Goal: Information Seeking & Learning: Learn about a topic

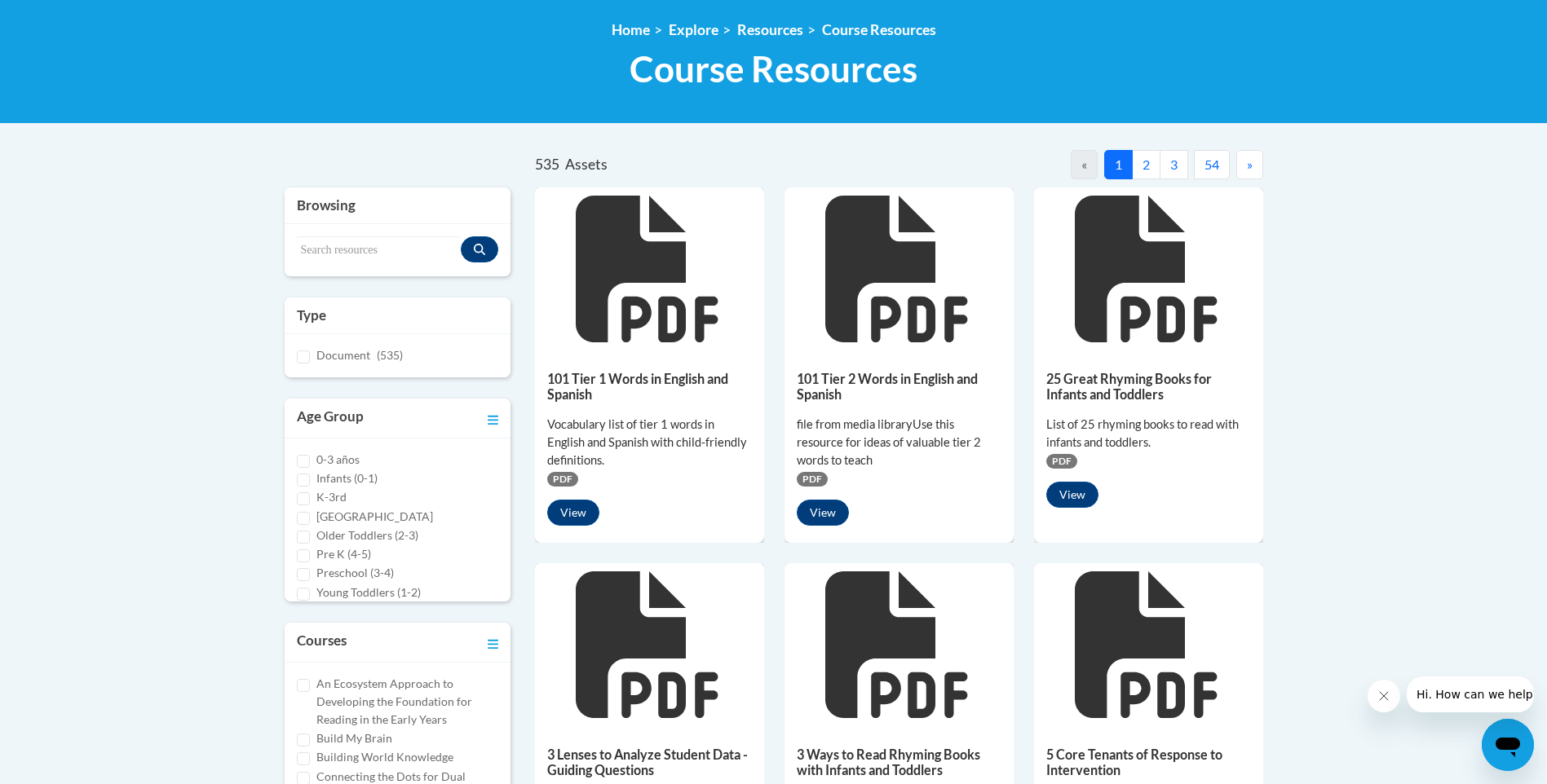
scroll to position [244, 0]
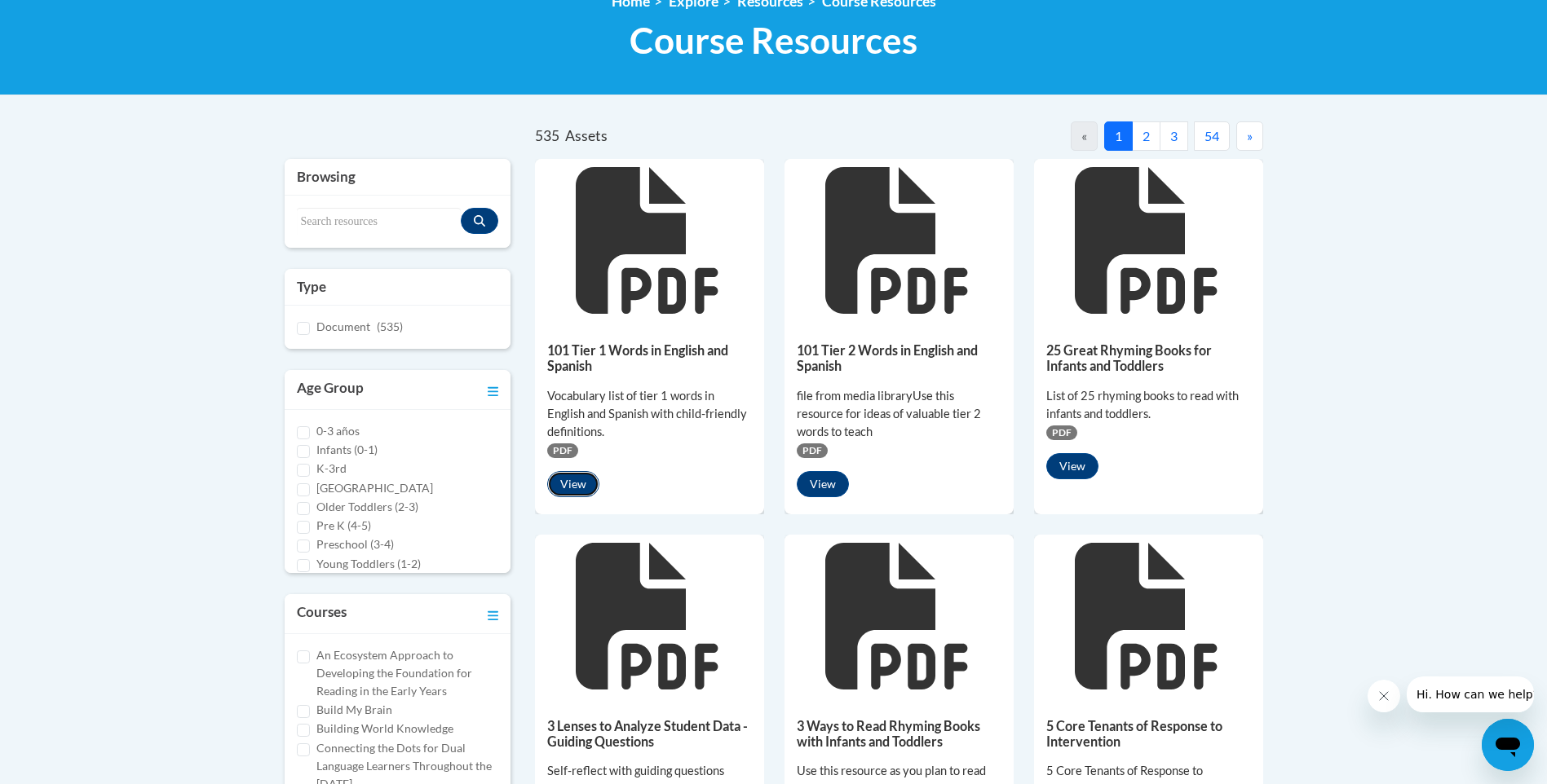
click at [568, 483] on button "View" at bounding box center [573, 484] width 52 height 26
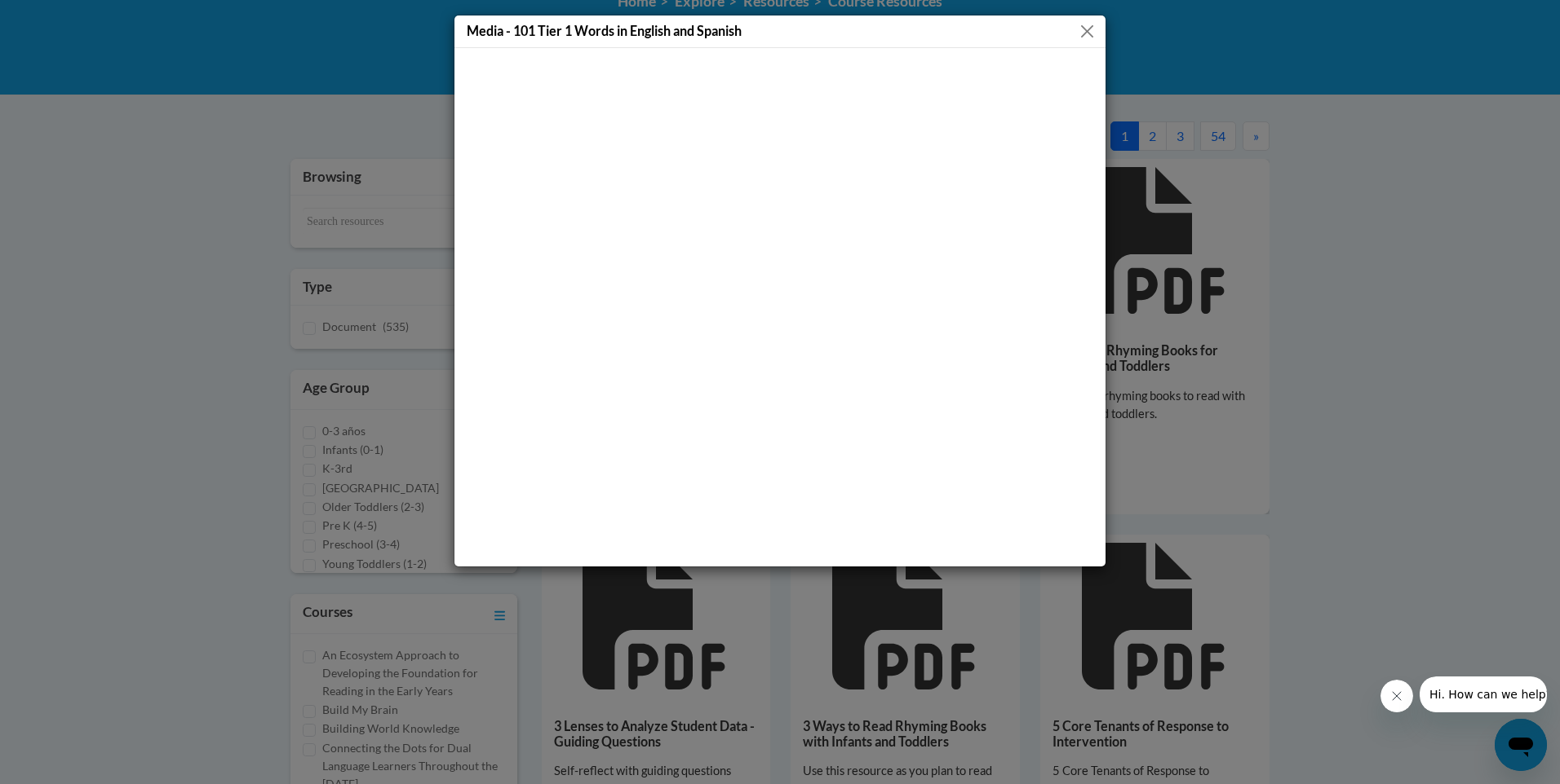
click at [1091, 29] on button "Close" at bounding box center [1087, 31] width 20 height 20
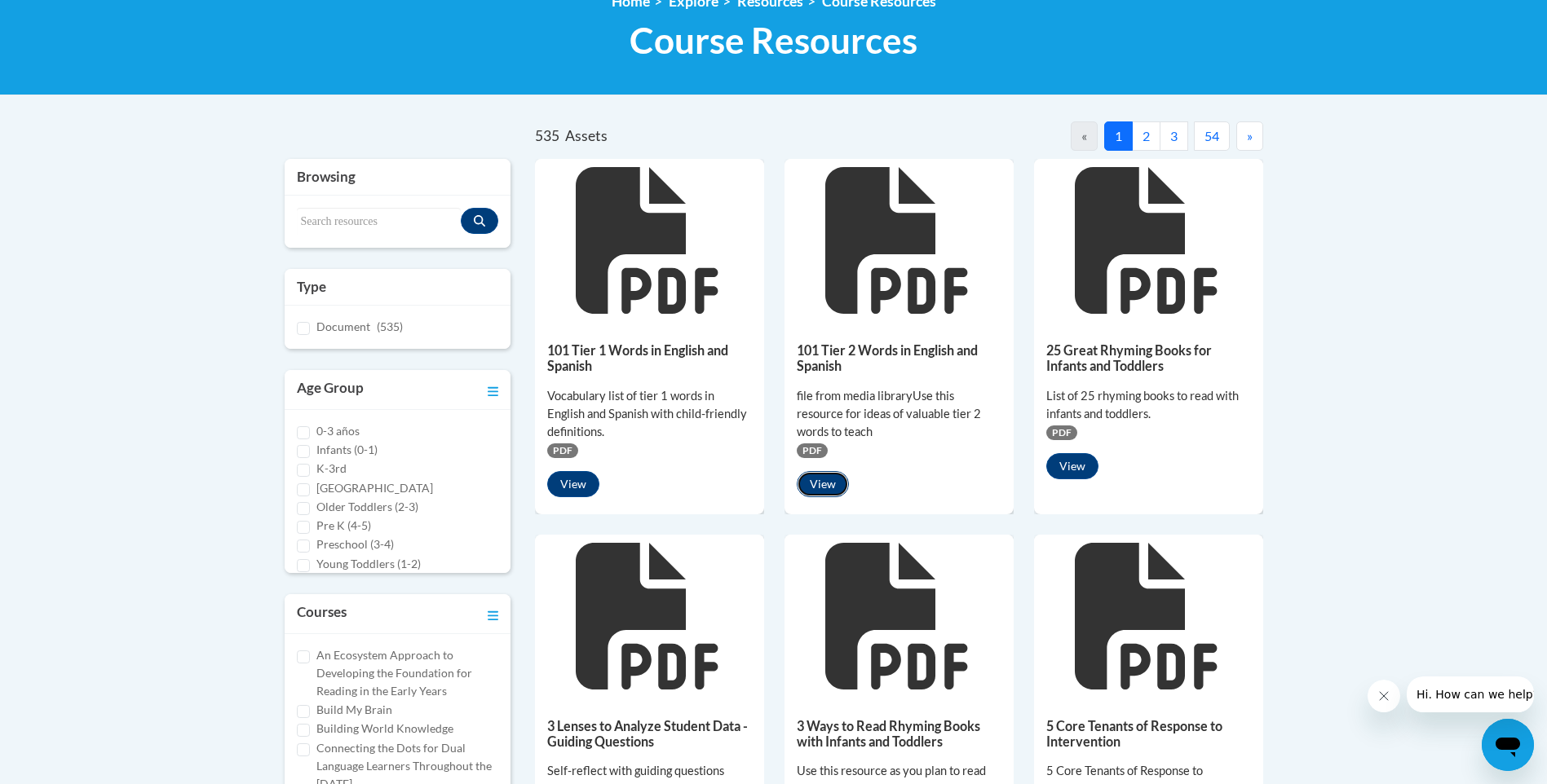
click at [818, 484] on button "View" at bounding box center [823, 484] width 52 height 26
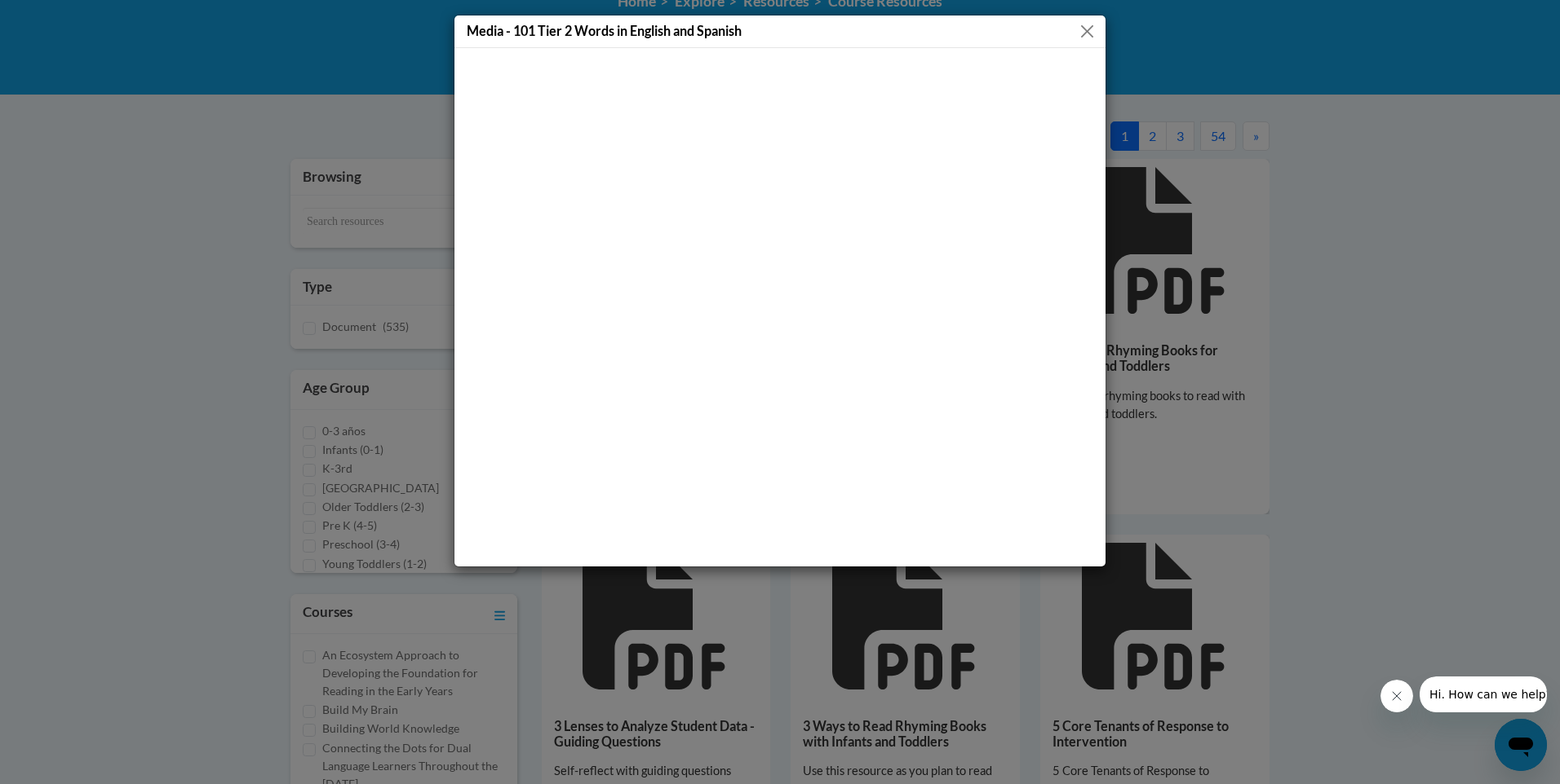
click at [1089, 30] on button "Close" at bounding box center [1087, 31] width 20 height 20
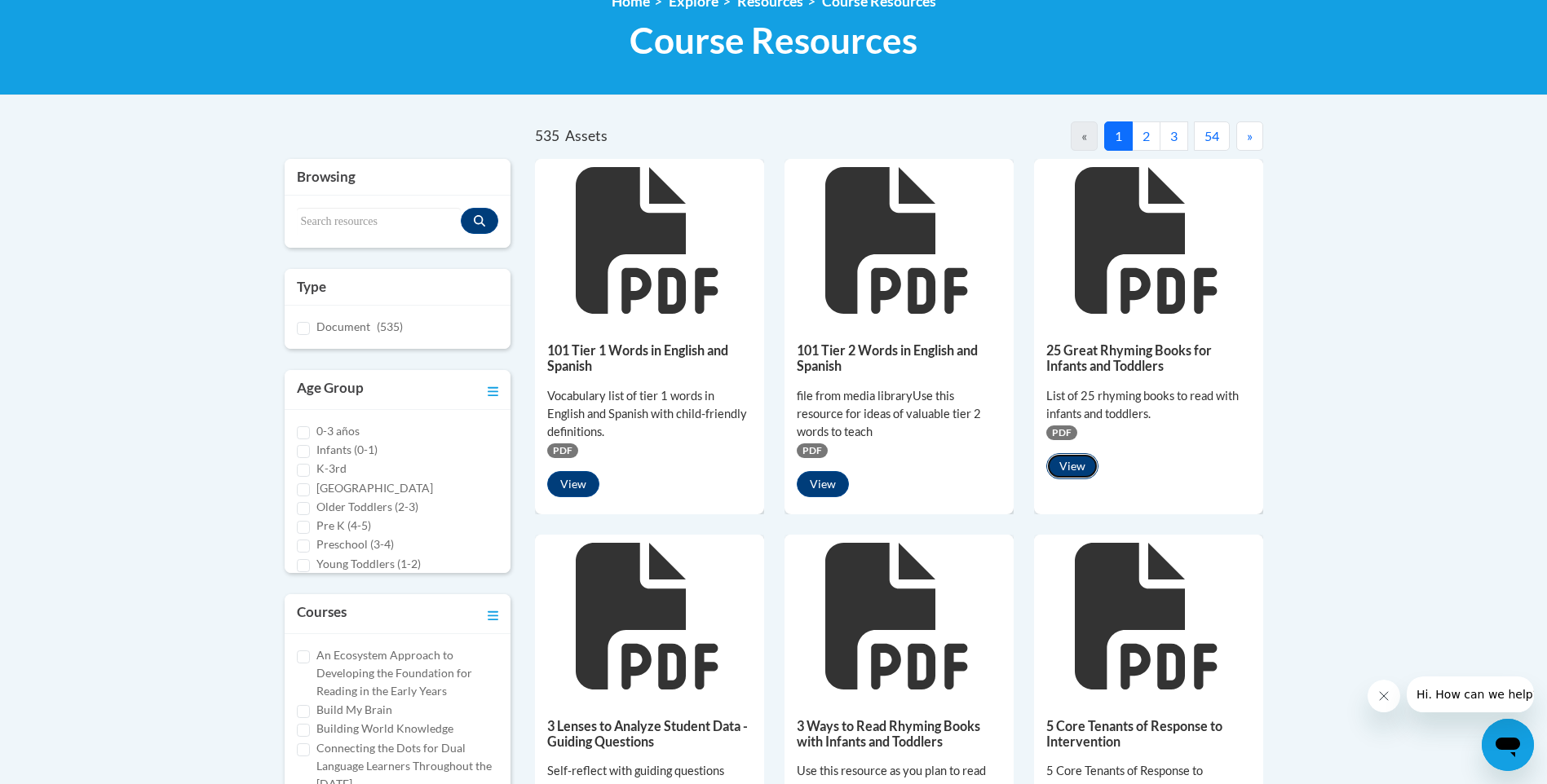
click at [1076, 466] on button "View" at bounding box center [1072, 466] width 52 height 26
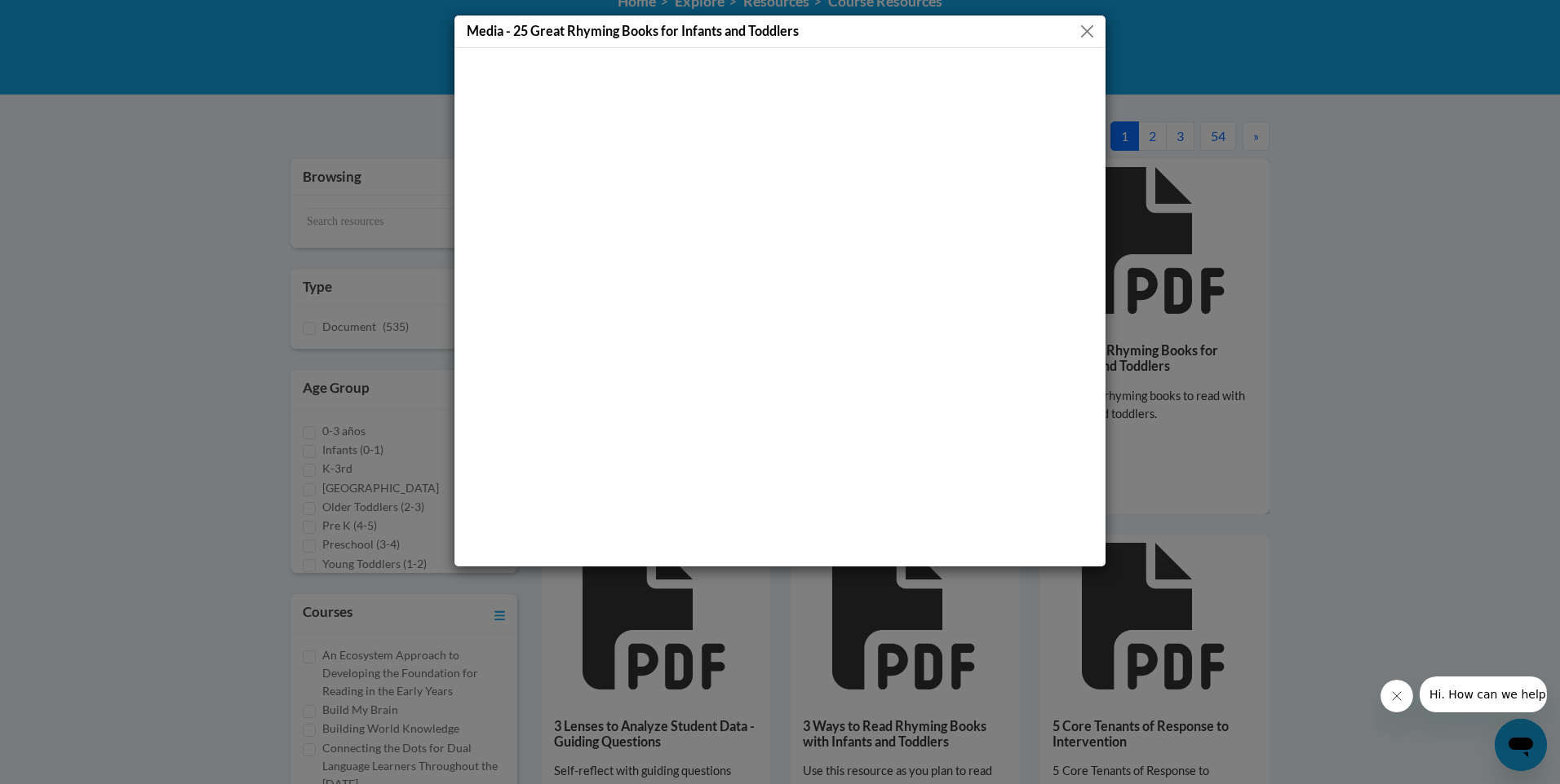
click at [1085, 35] on button "Close" at bounding box center [1087, 31] width 20 height 20
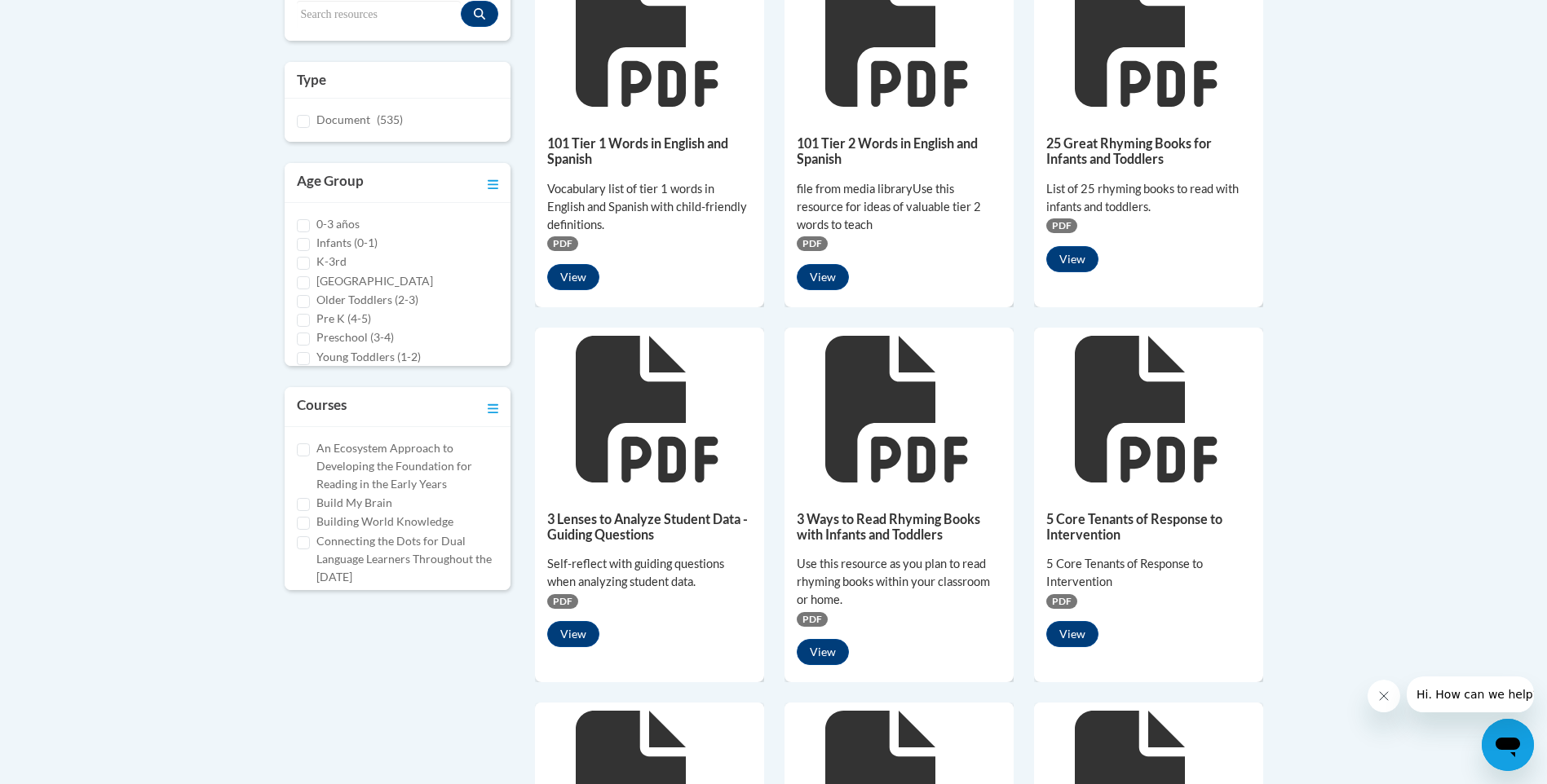
scroll to position [489, 0]
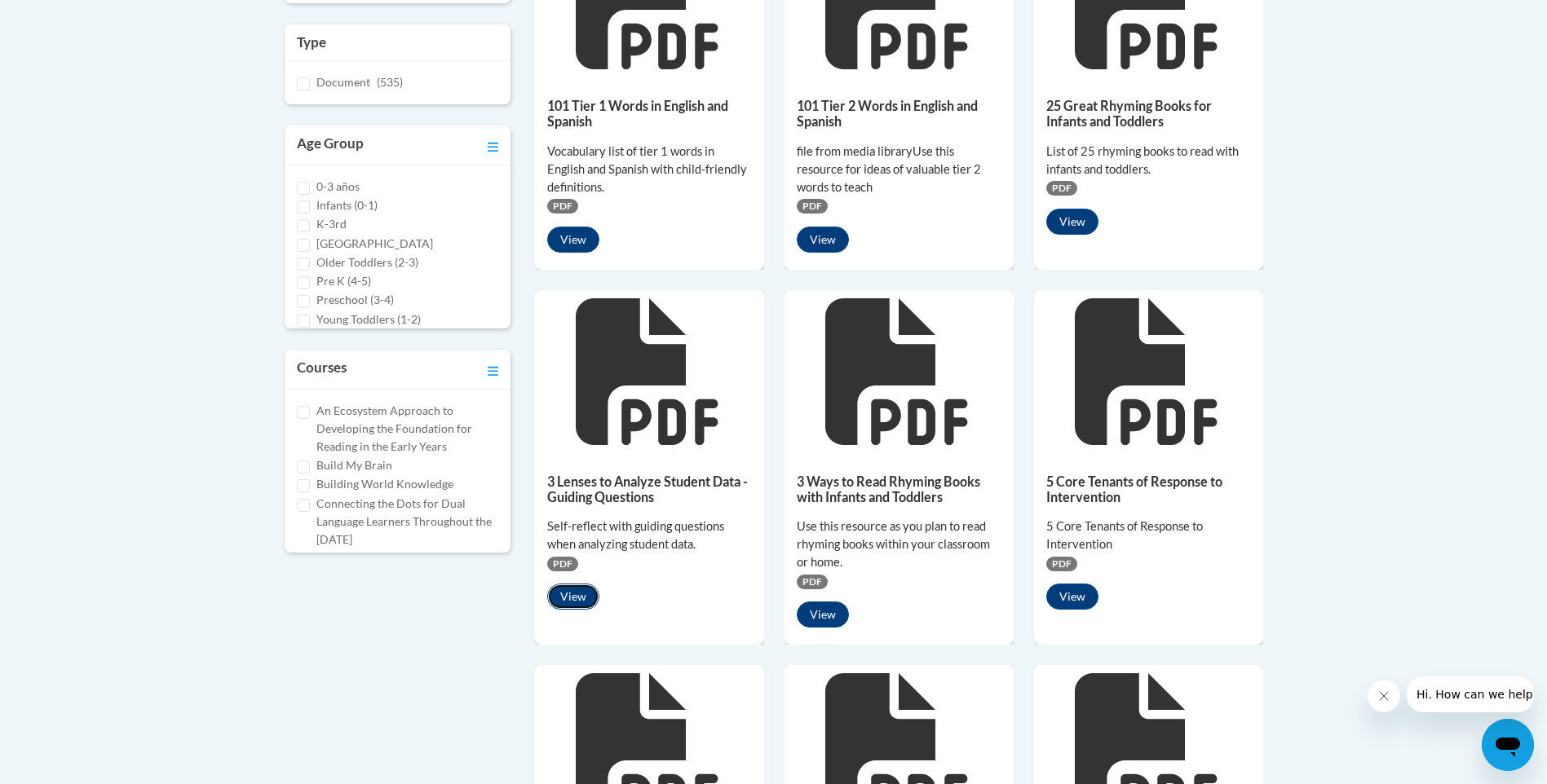
click at [569, 595] on button "View" at bounding box center [573, 597] width 52 height 26
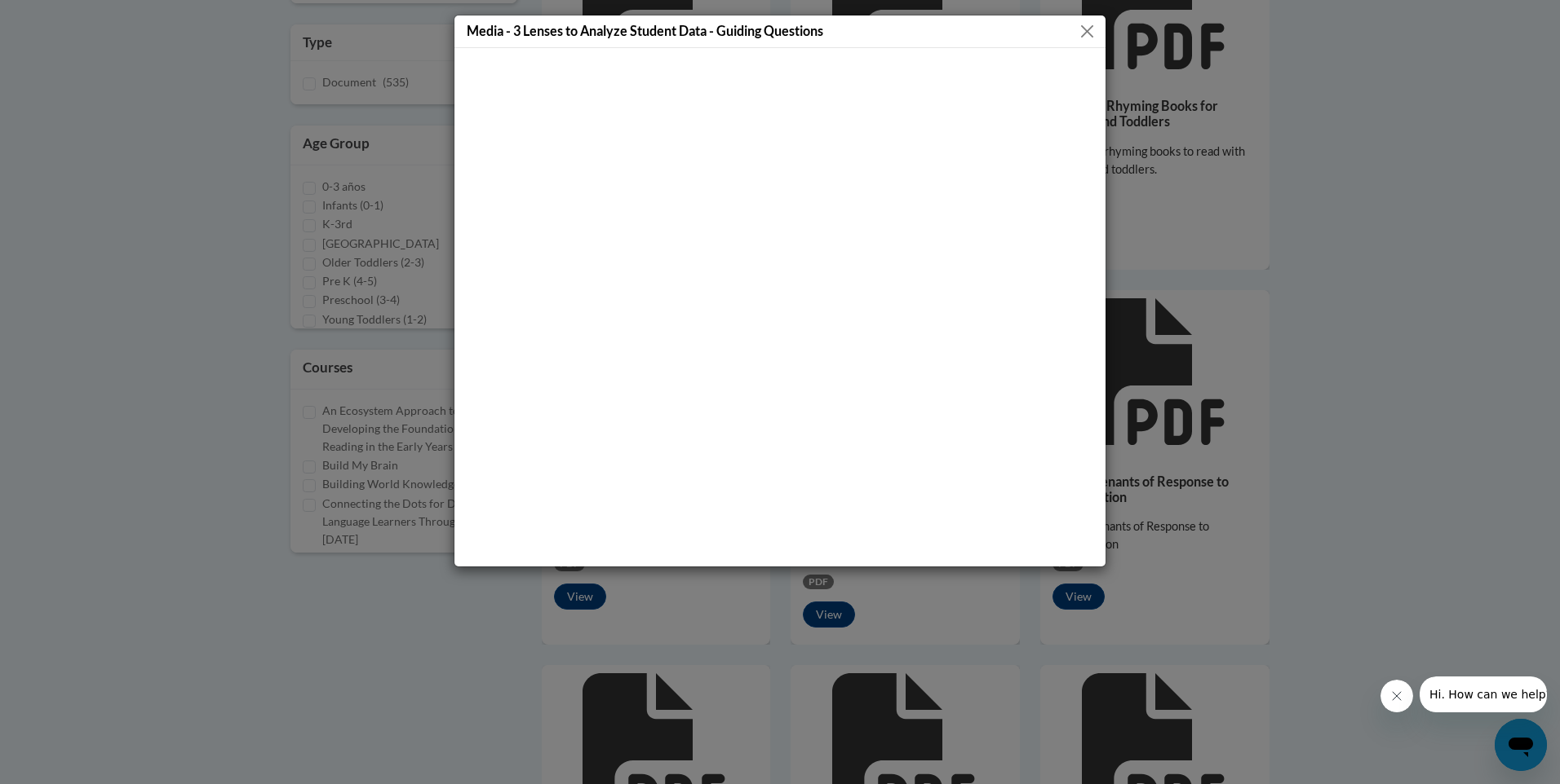
click at [1092, 35] on button "Close" at bounding box center [1087, 31] width 20 height 20
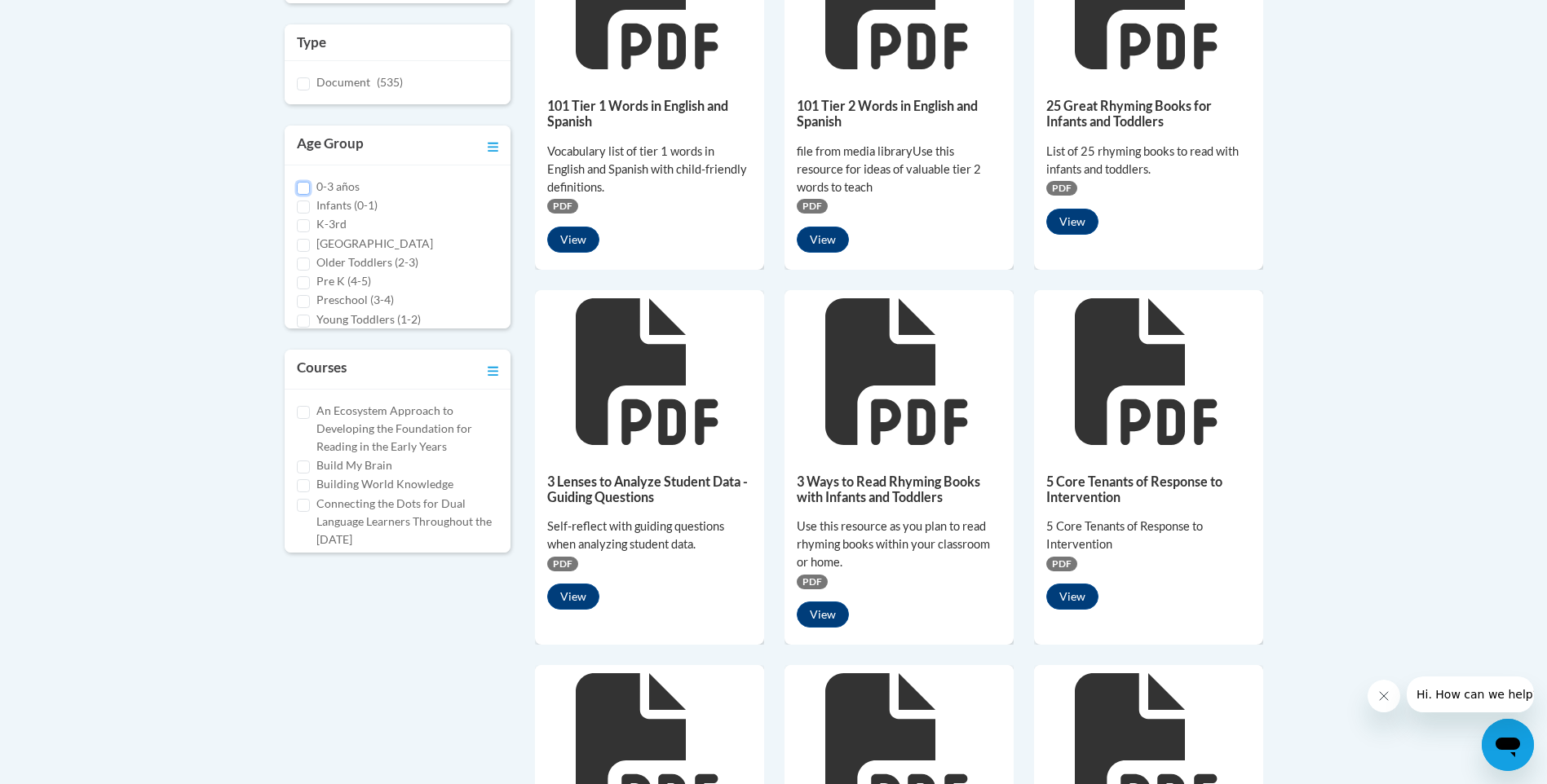
click at [304, 187] on input "0-3 años" at bounding box center [303, 189] width 13 height 13
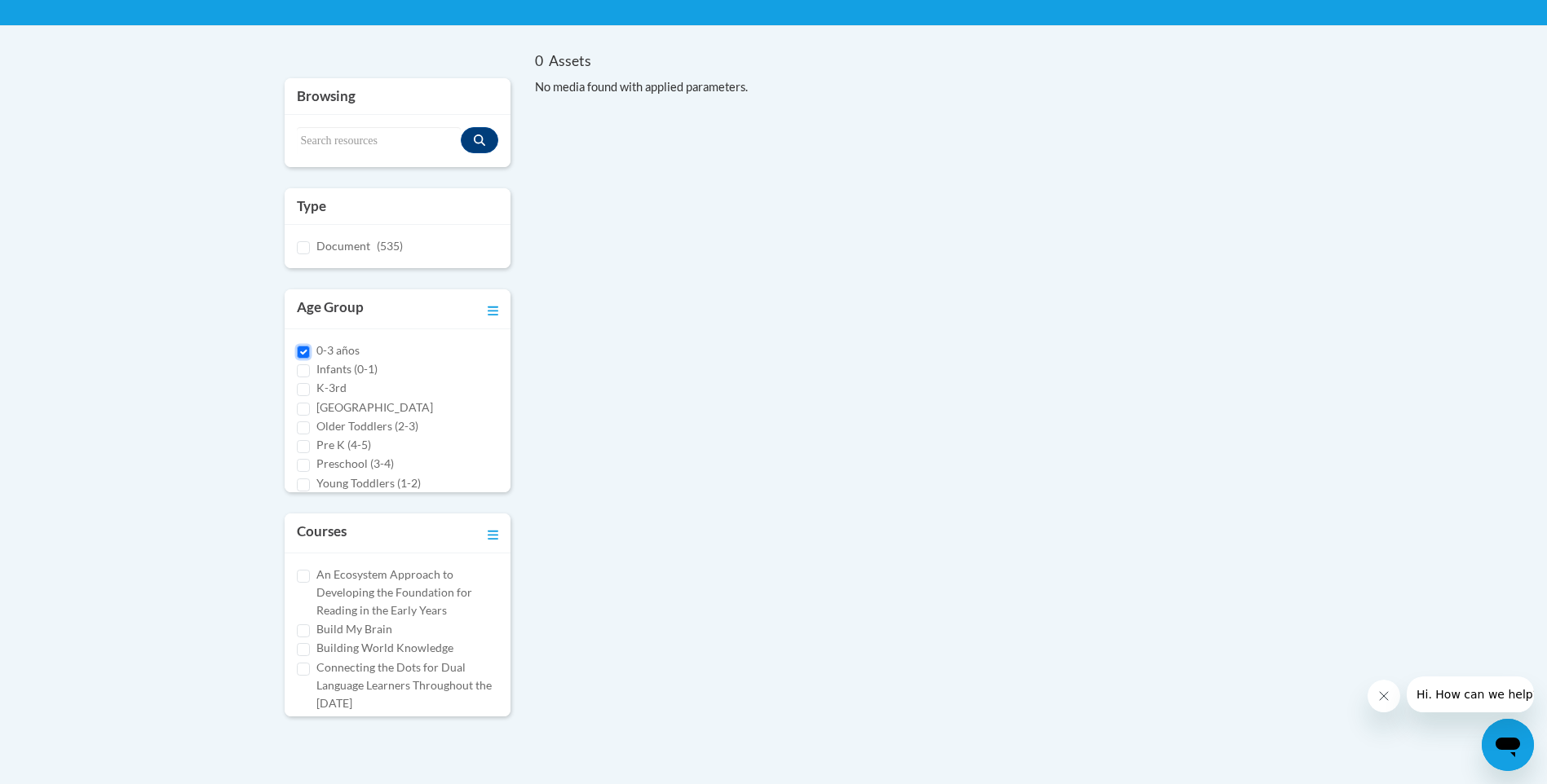
scroll to position [314, 0]
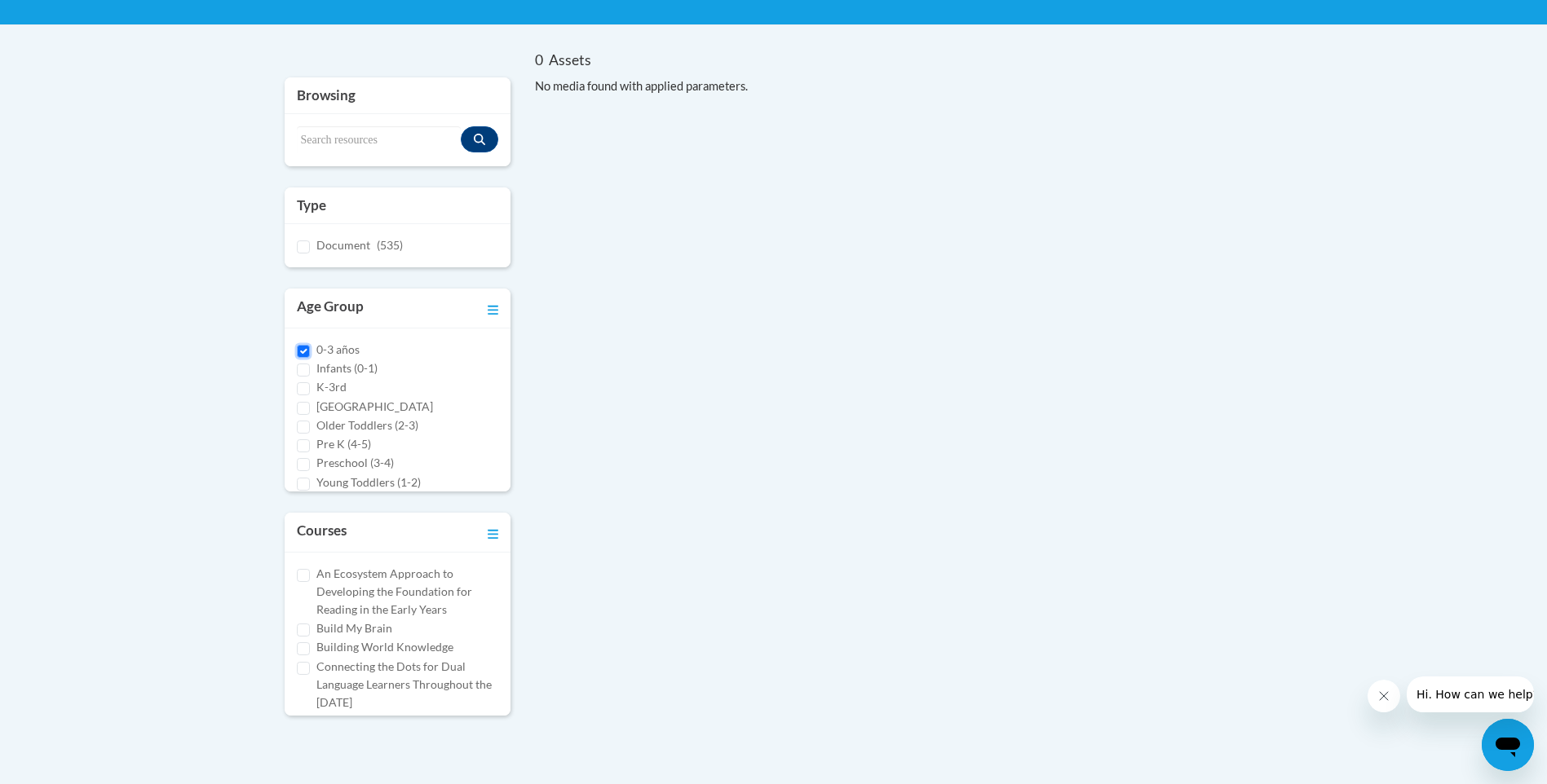
click at [302, 354] on input "0-3 años" at bounding box center [303, 351] width 13 height 13
checkbox input "false"
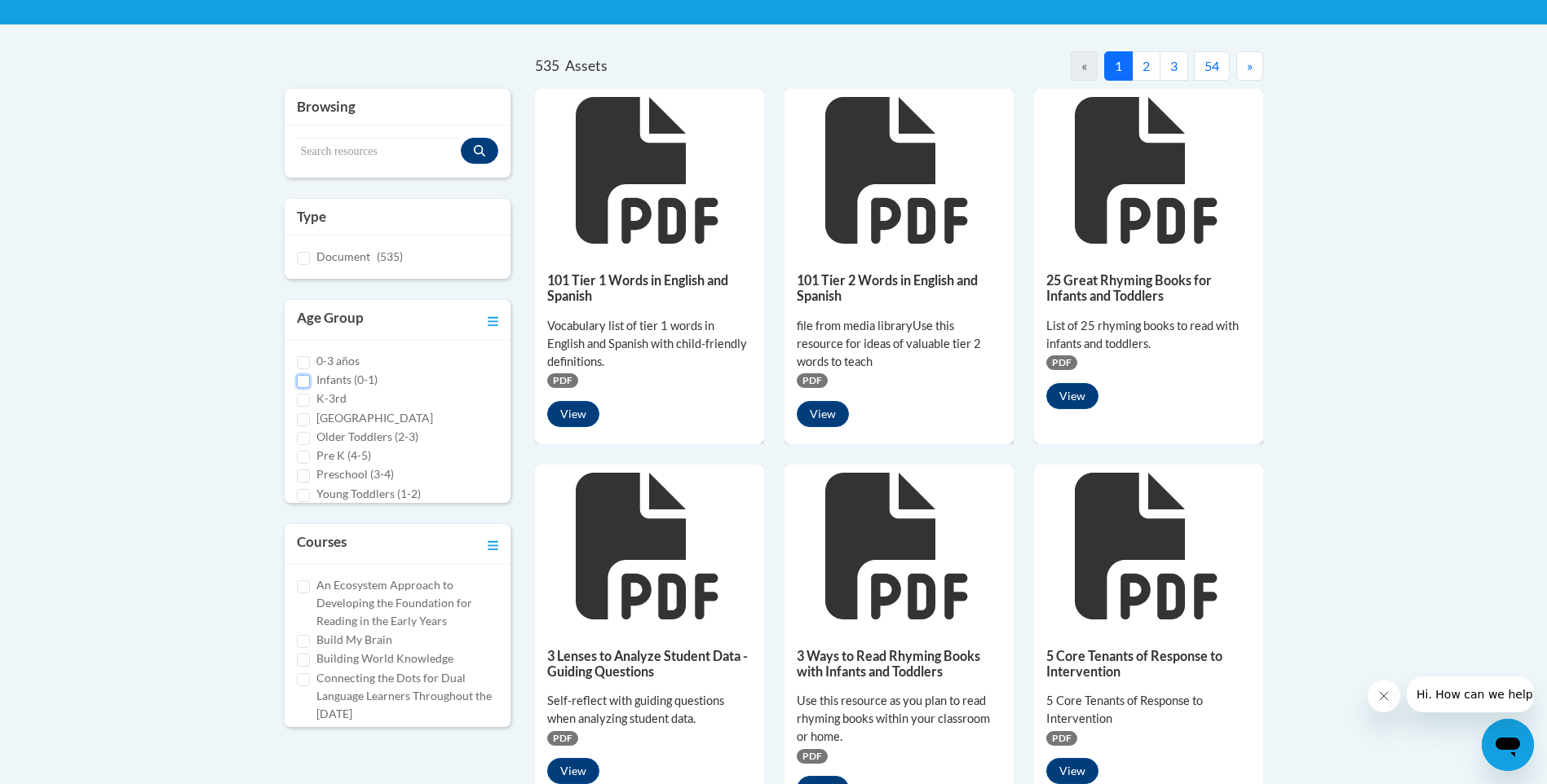
click at [304, 382] on input "Infants (0-1)" at bounding box center [303, 381] width 13 height 13
checkbox input "true"
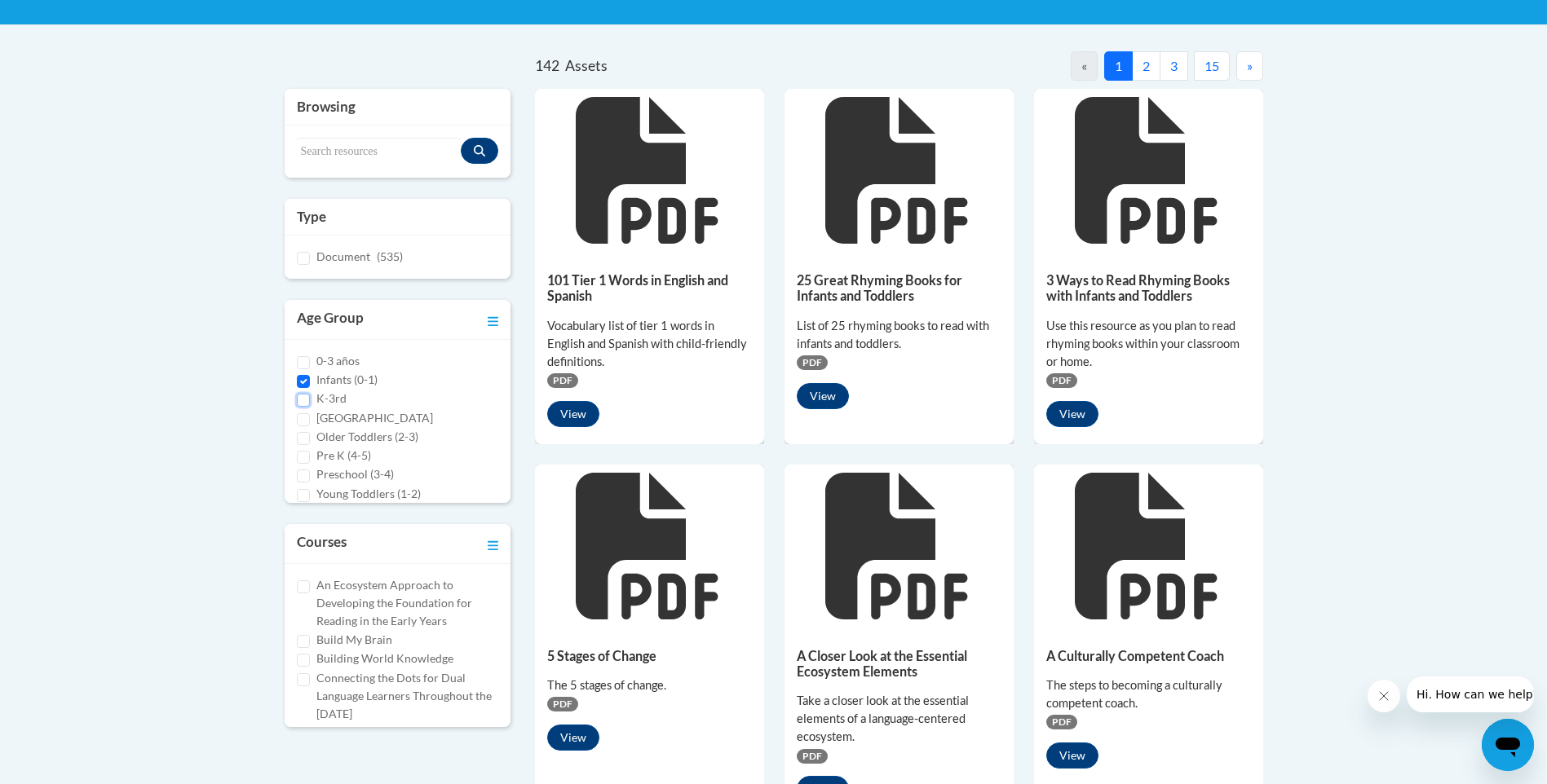
click at [301, 403] on input "K-3rd" at bounding box center [303, 400] width 13 height 13
checkbox input "true"
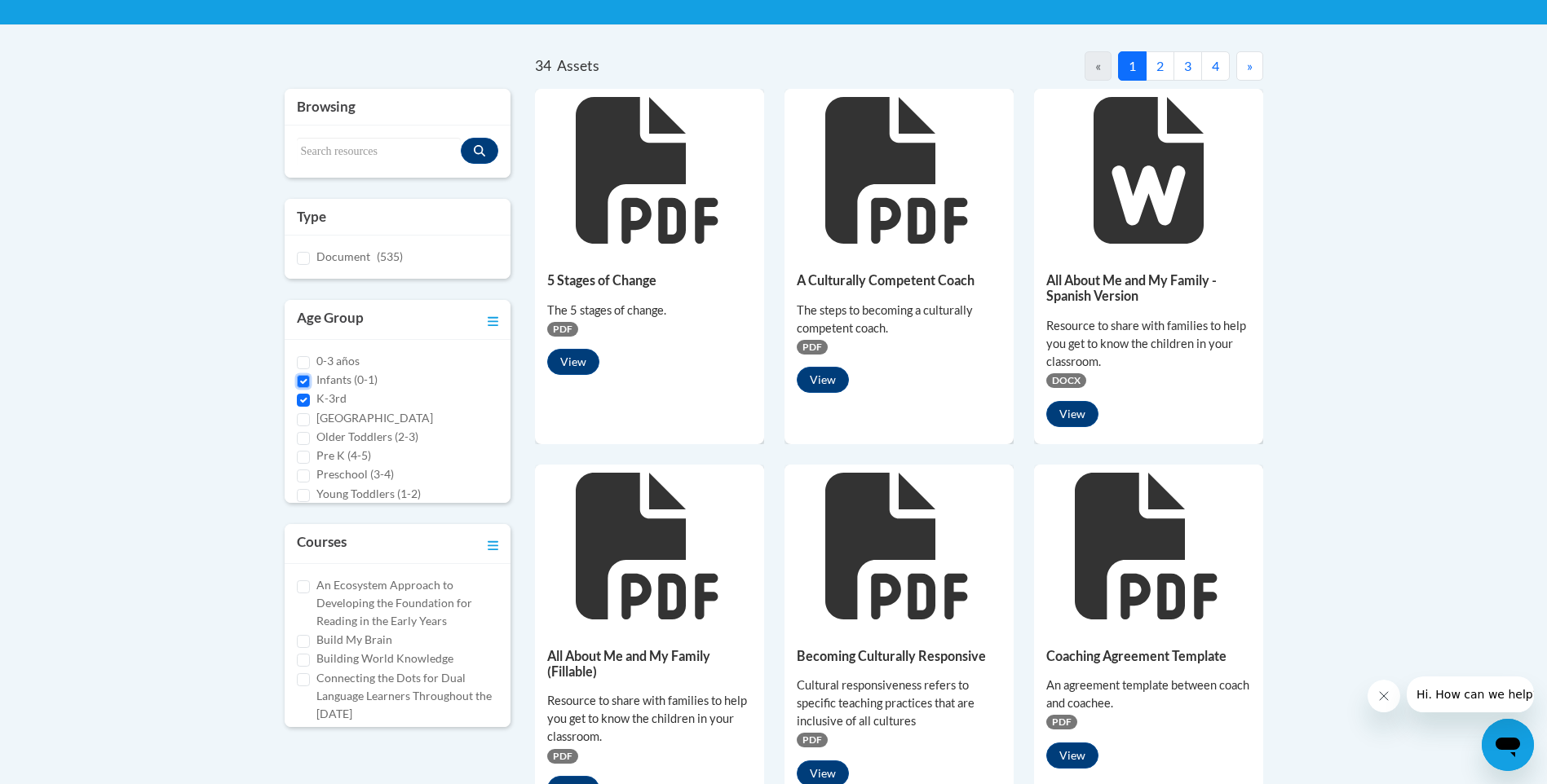
click at [303, 379] on input "Infants (0-1)" at bounding box center [303, 381] width 13 height 13
checkbox input "false"
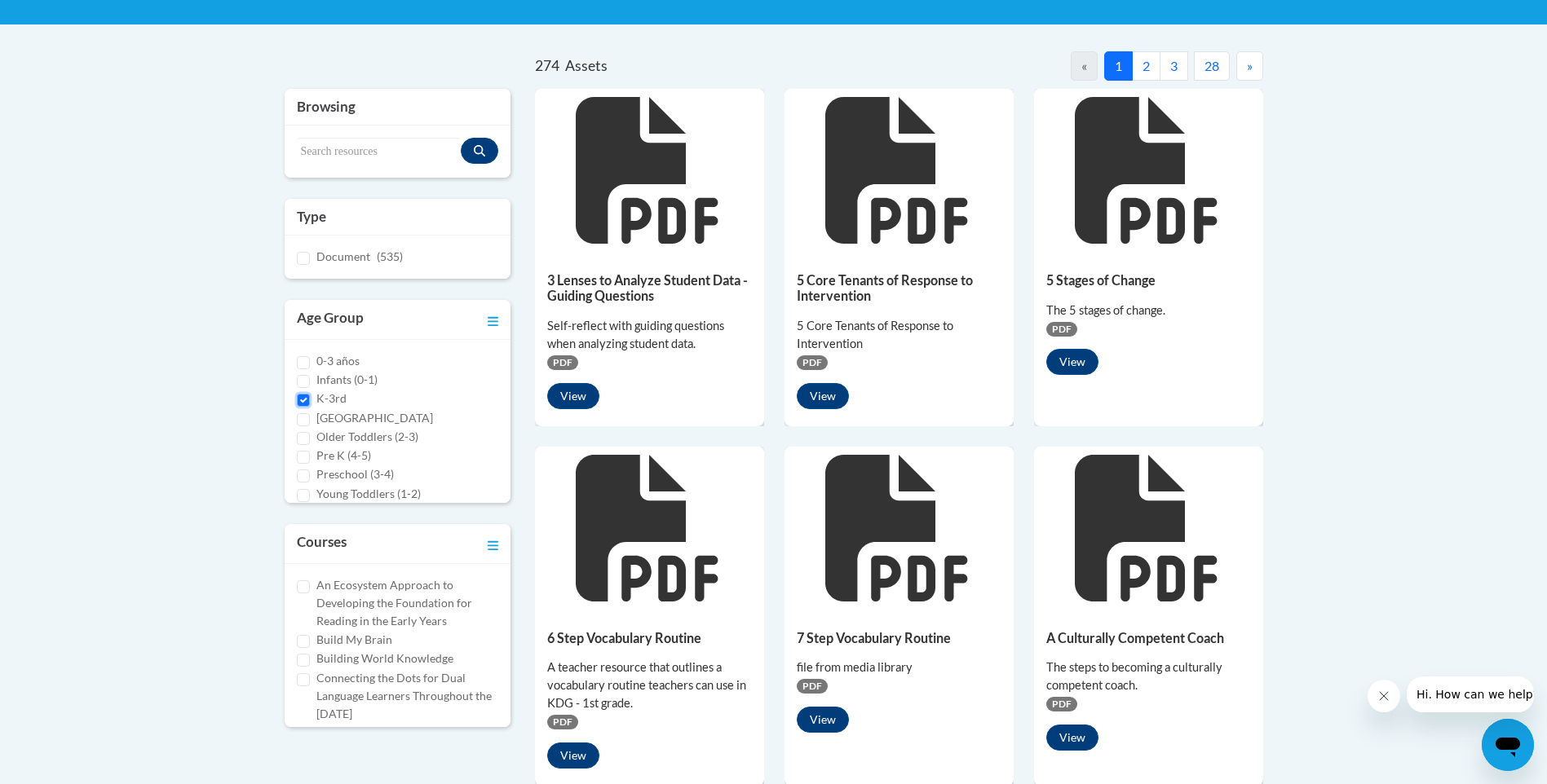
click at [304, 401] on input "K-3rd" at bounding box center [303, 400] width 13 height 13
checkbox input "false"
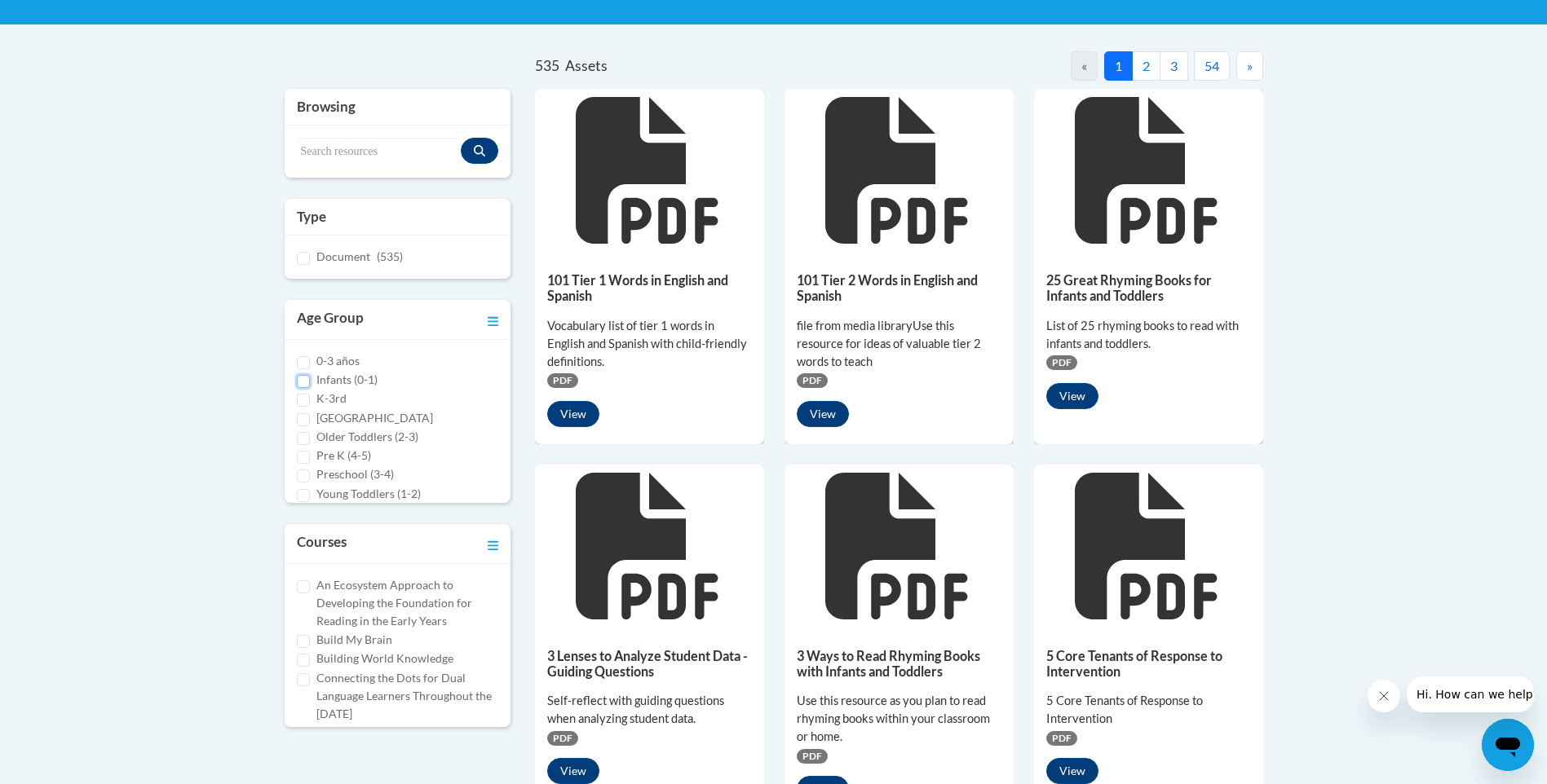
click at [301, 382] on input "Infants (0-1)" at bounding box center [303, 381] width 13 height 13
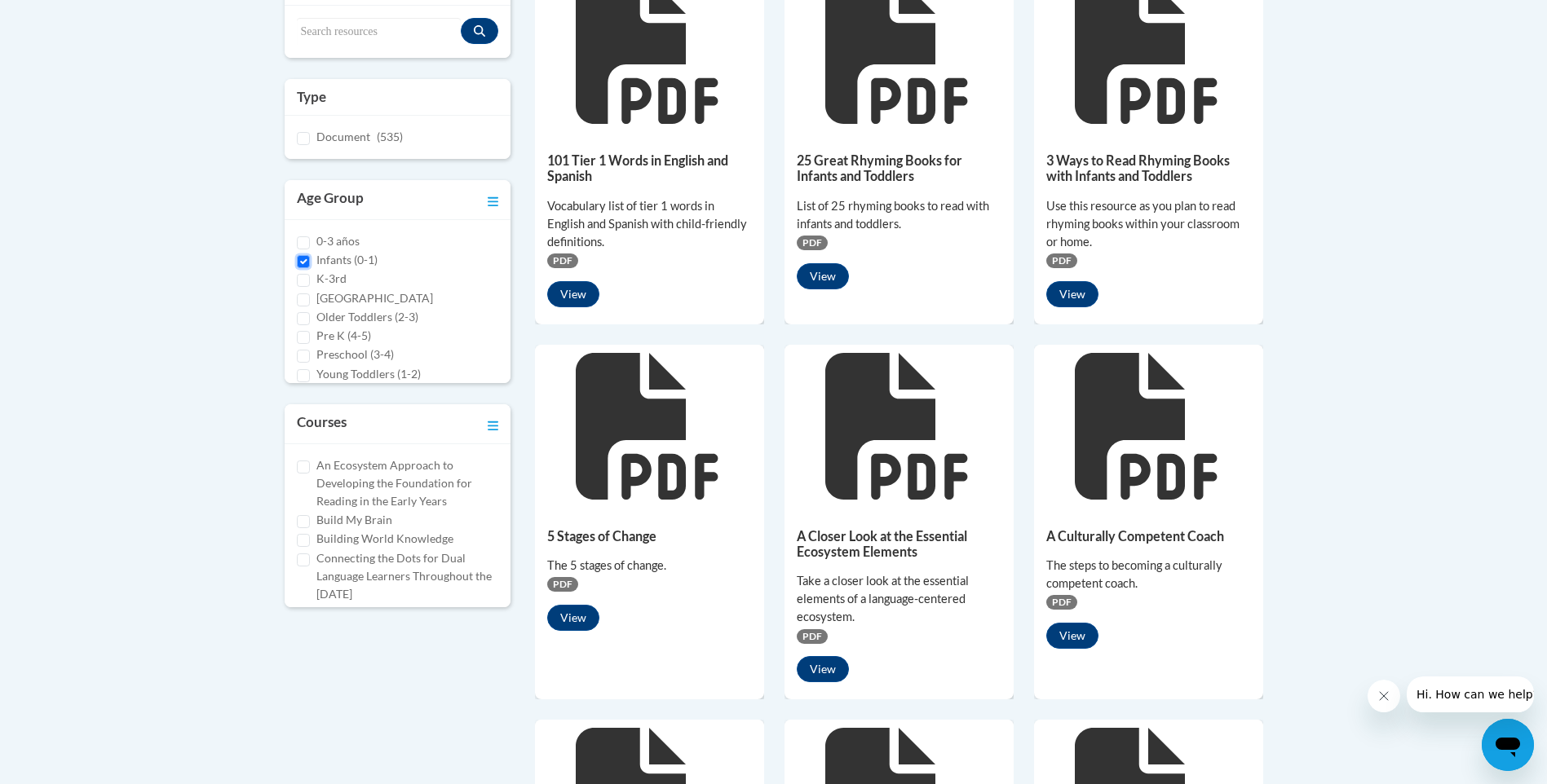
scroll to position [478, 0]
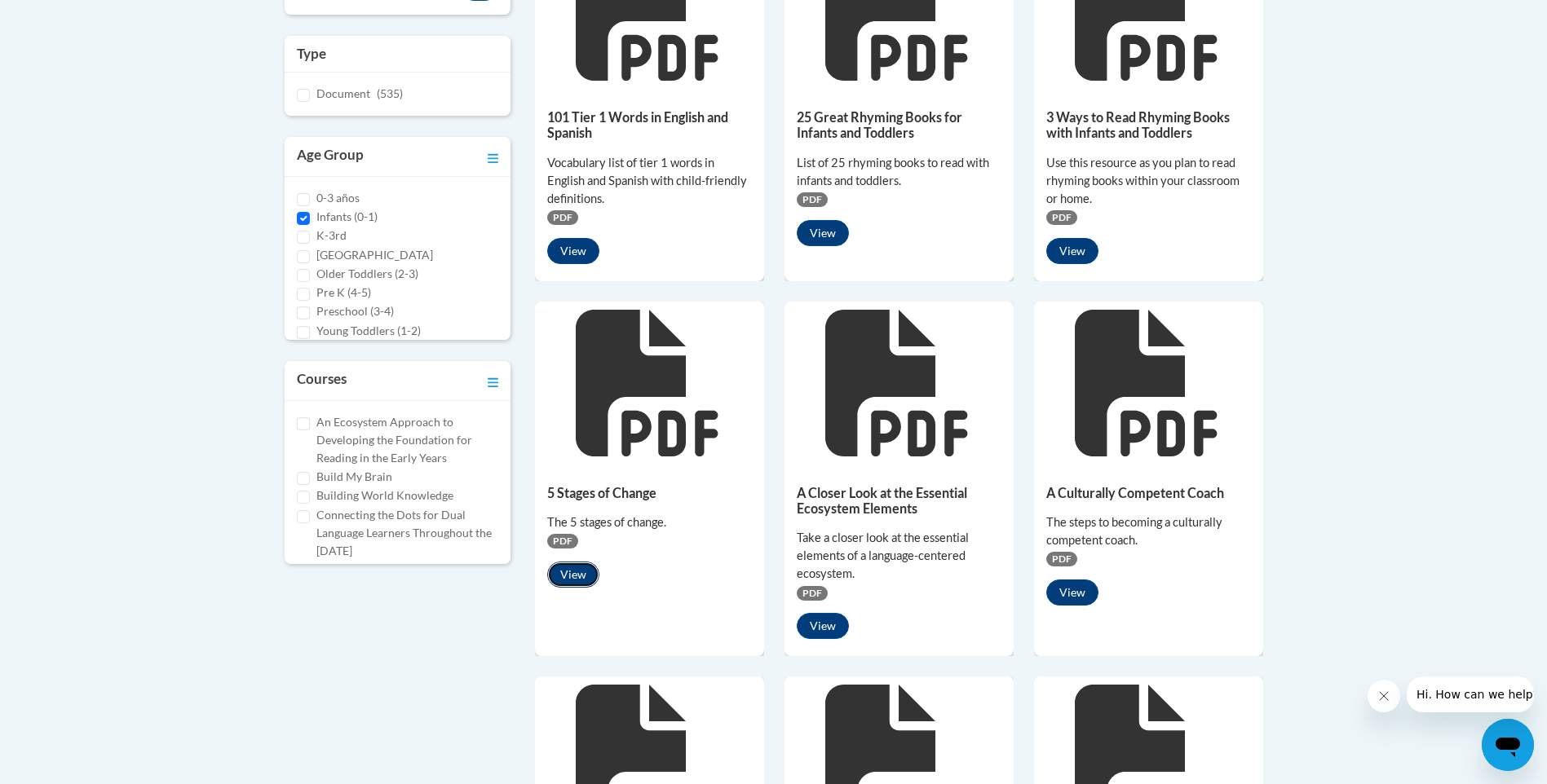
click at [579, 581] on button "View" at bounding box center [573, 575] width 52 height 26
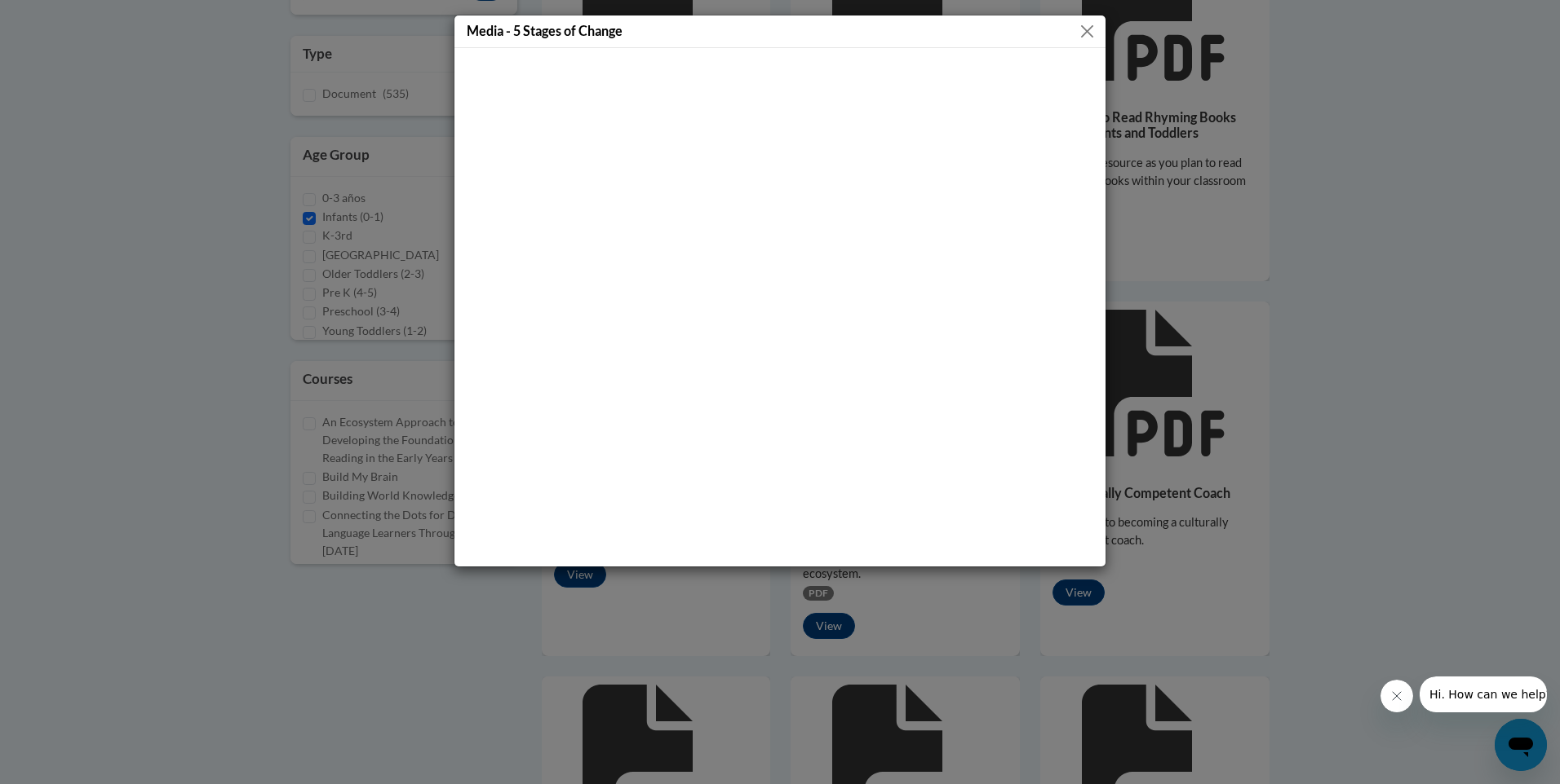
click at [1088, 33] on button "Close" at bounding box center [1087, 31] width 20 height 20
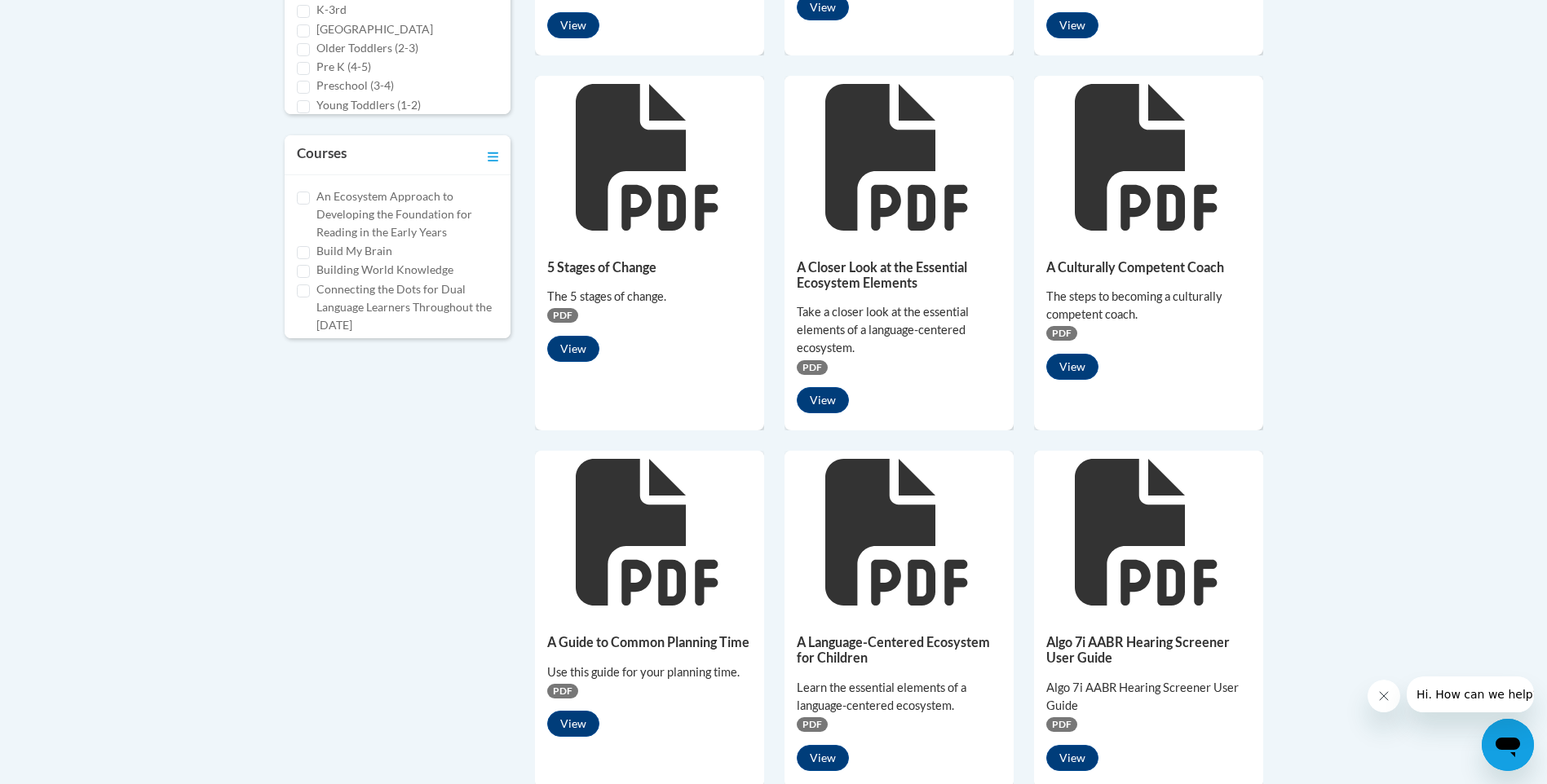
scroll to position [722, 0]
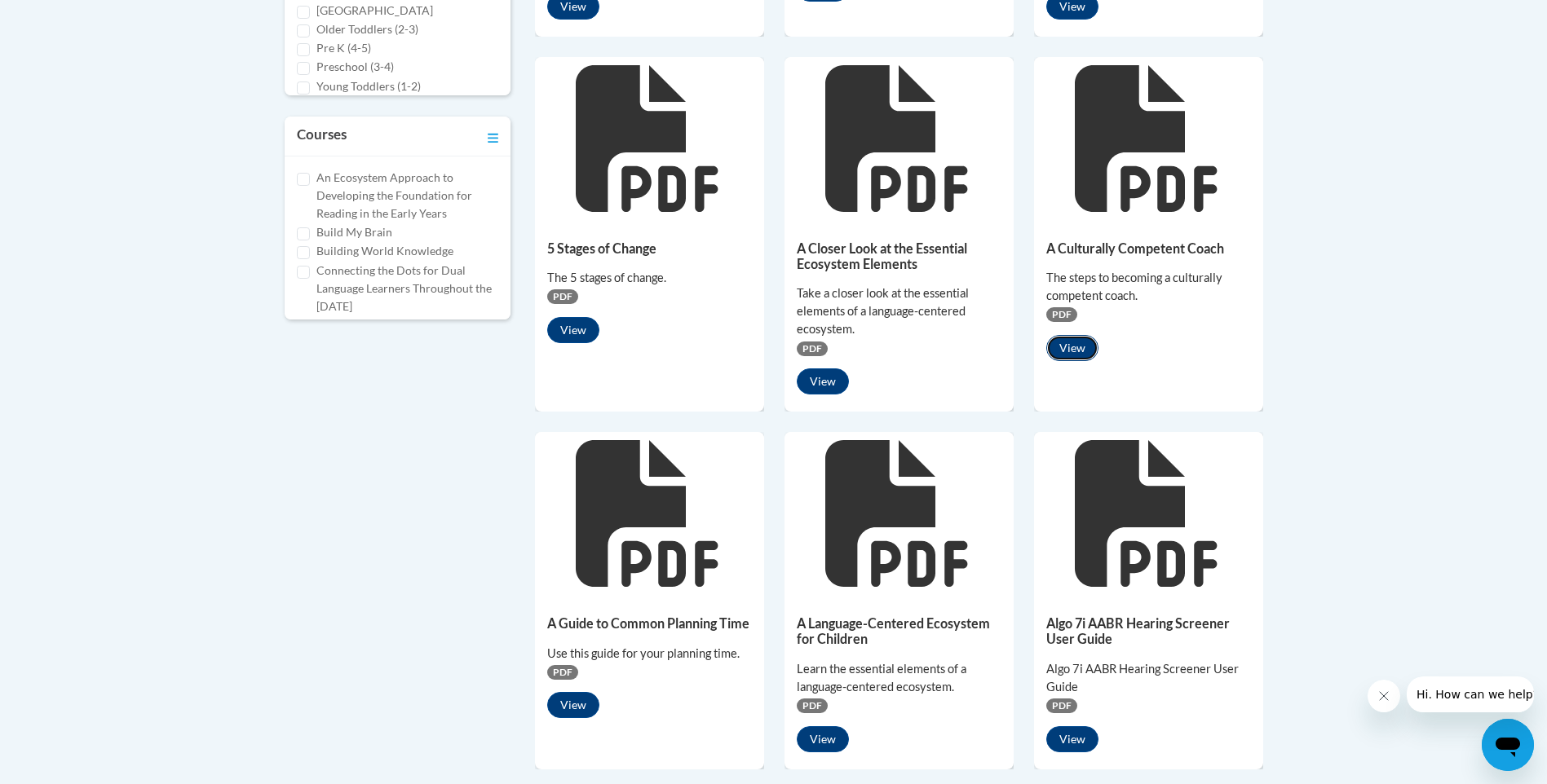
click at [1074, 350] on button "View" at bounding box center [1072, 348] width 52 height 26
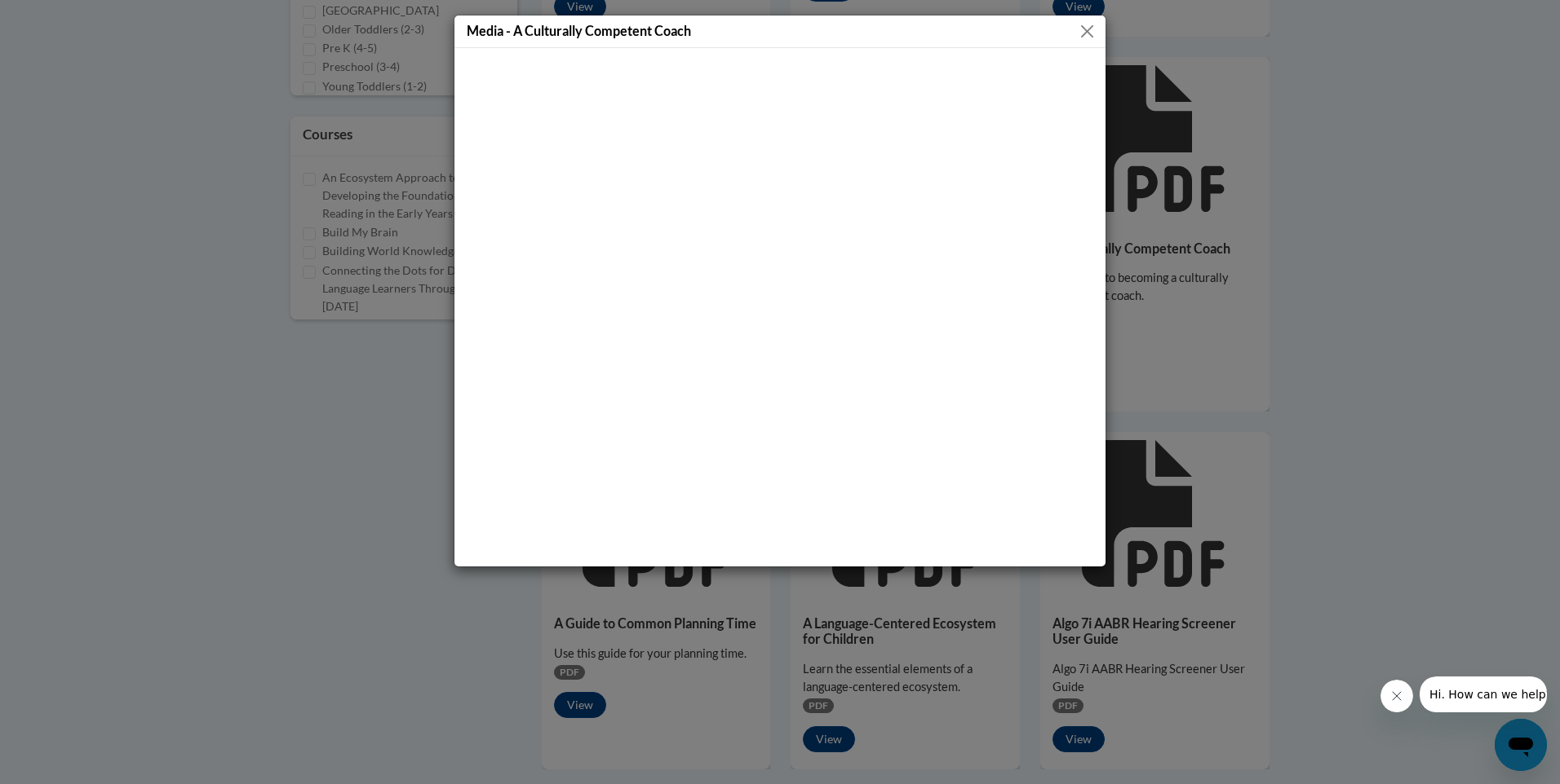
click at [1085, 35] on button "Close" at bounding box center [1087, 31] width 20 height 20
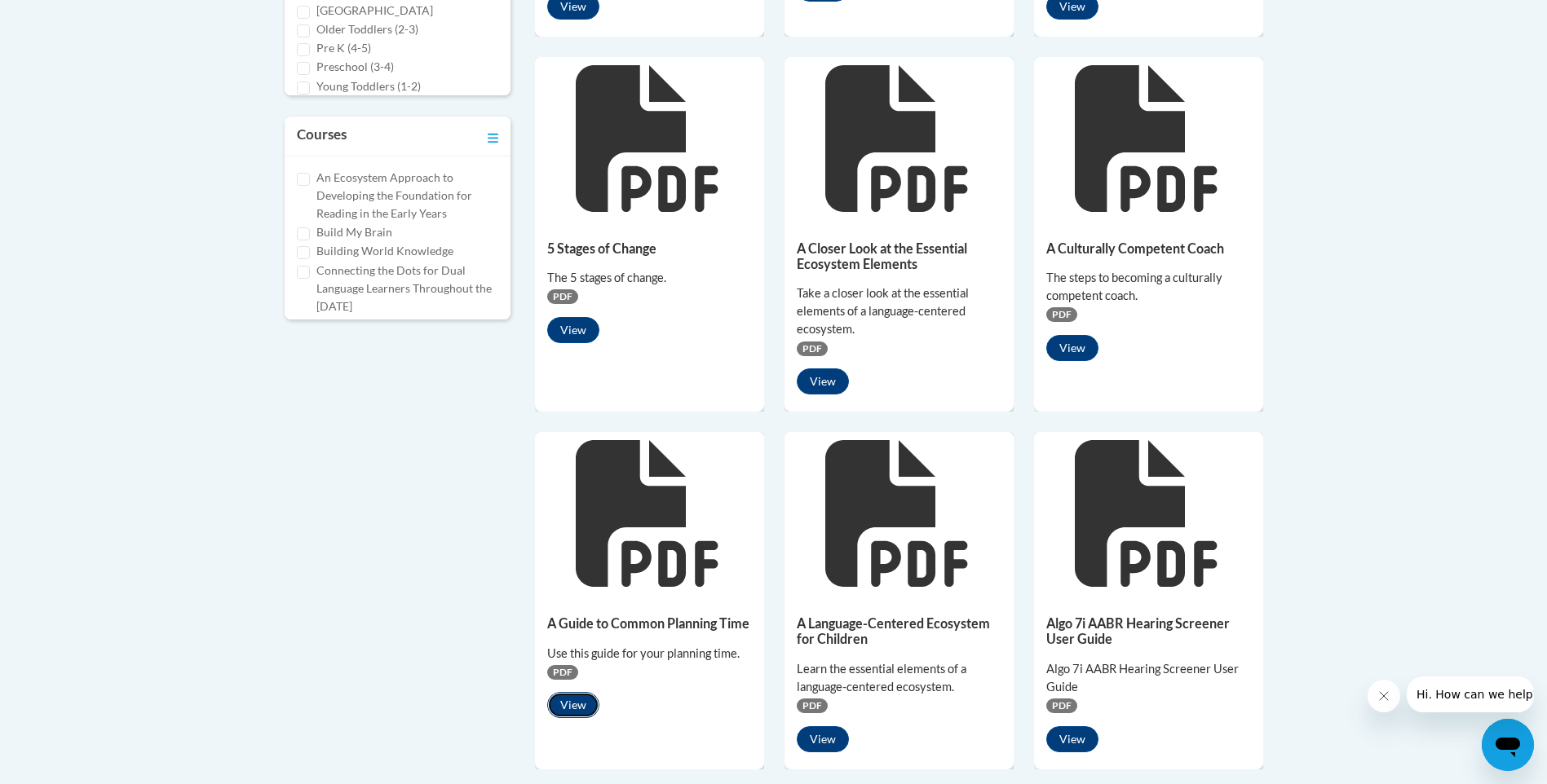
click at [577, 707] on button "View" at bounding box center [573, 706] width 52 height 26
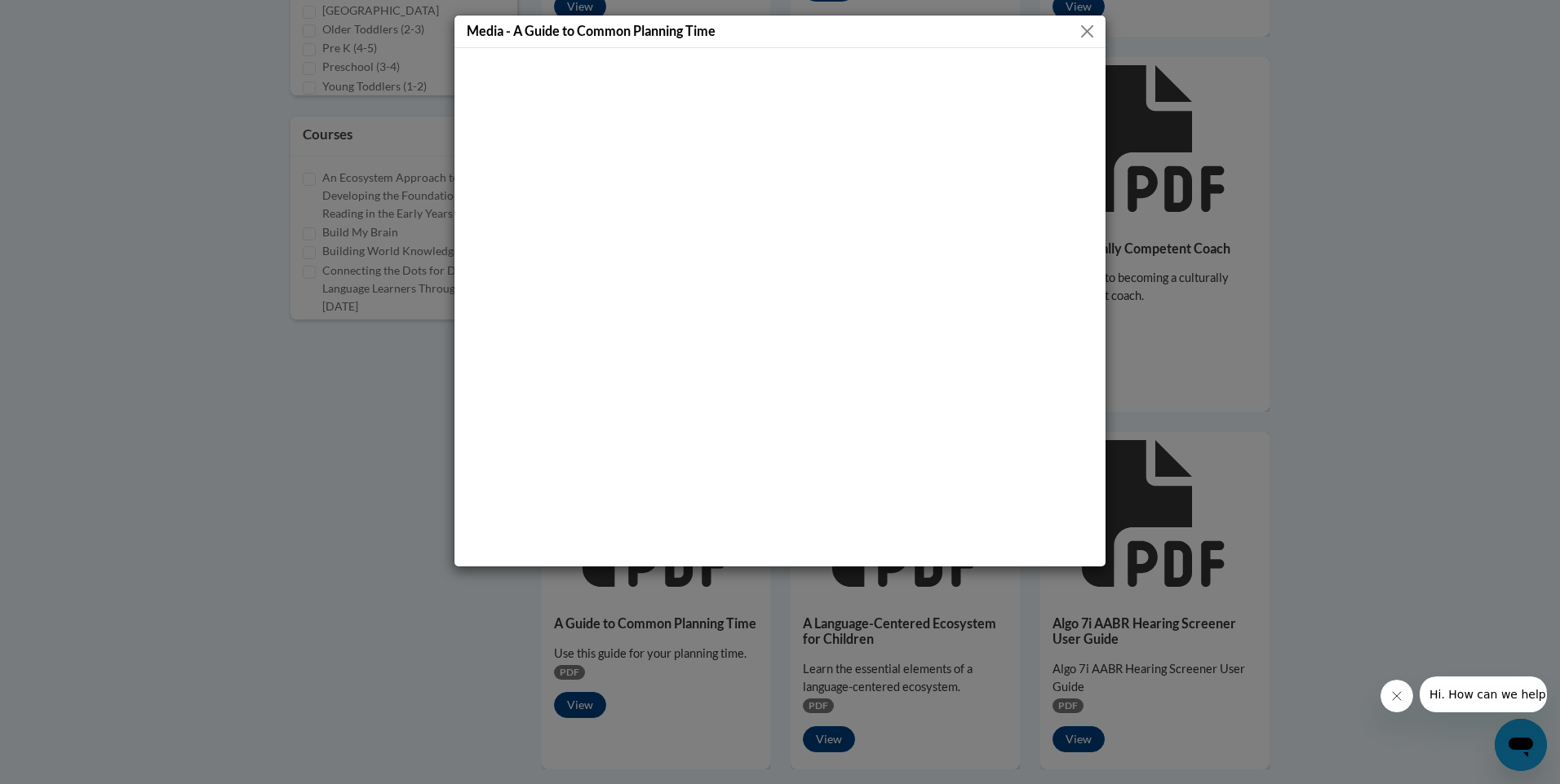
click at [1092, 28] on button "Close" at bounding box center [1087, 31] width 20 height 20
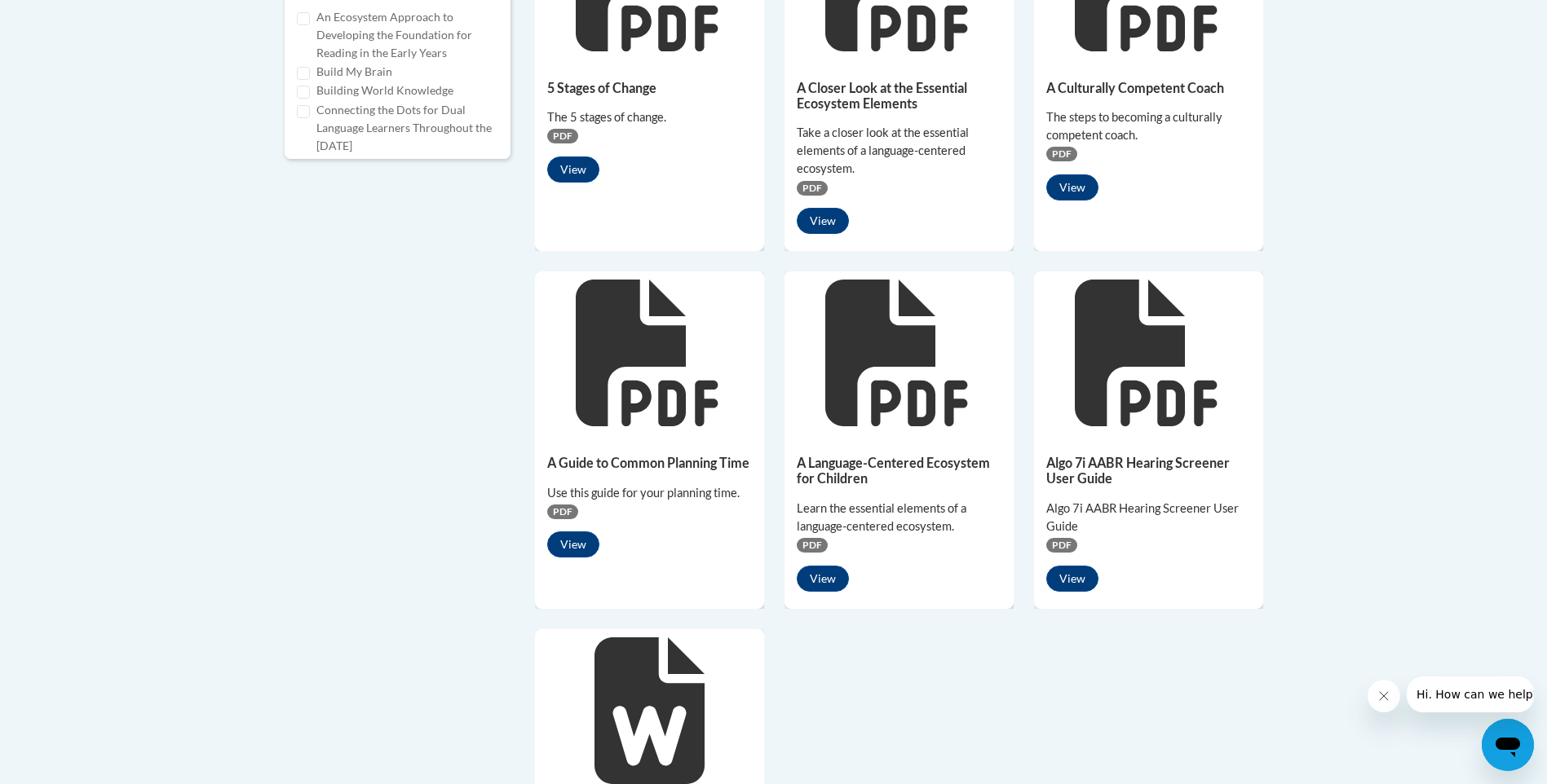
scroll to position [885, 0]
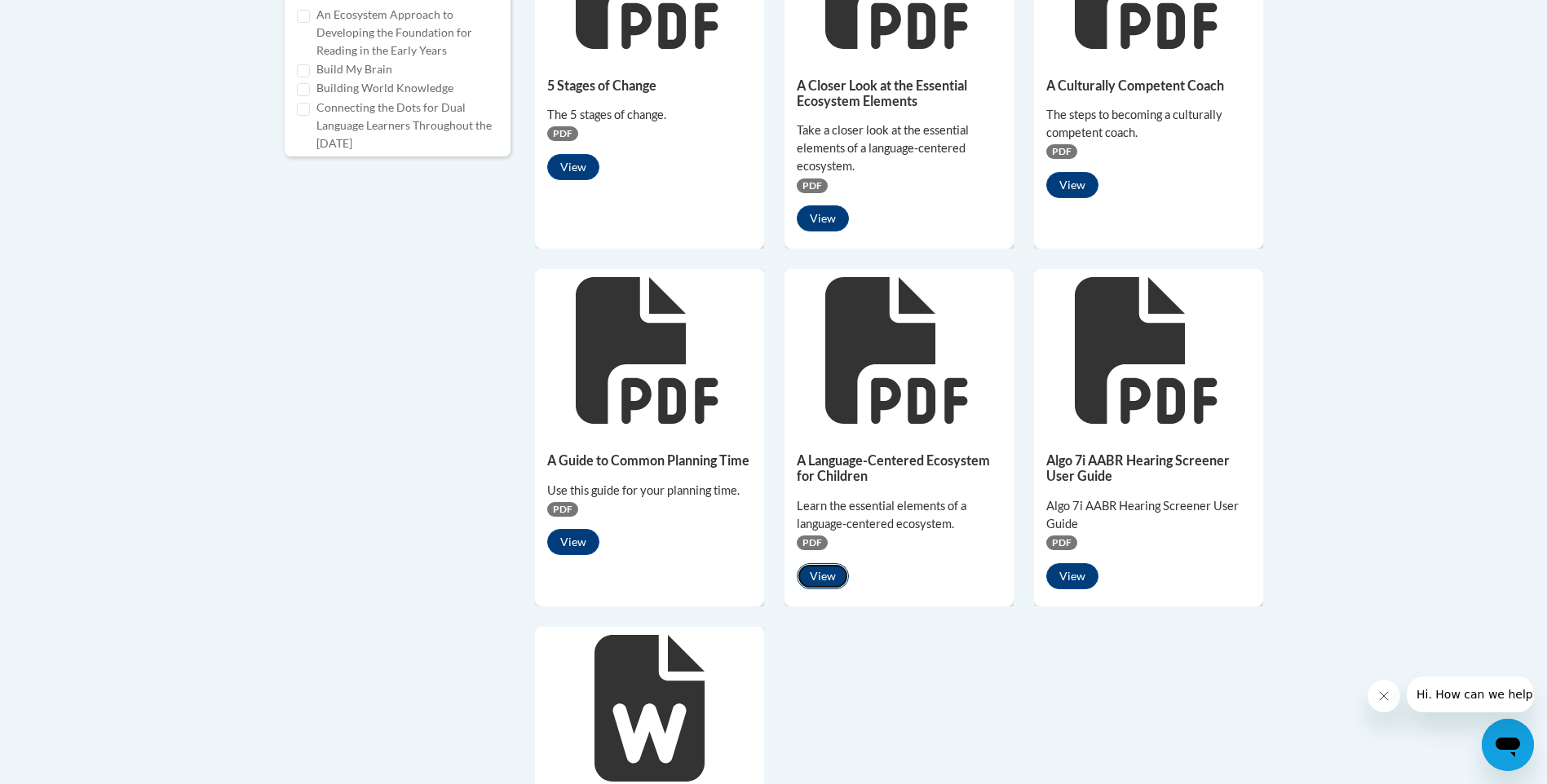
click at [816, 581] on button "View" at bounding box center [823, 577] width 52 height 26
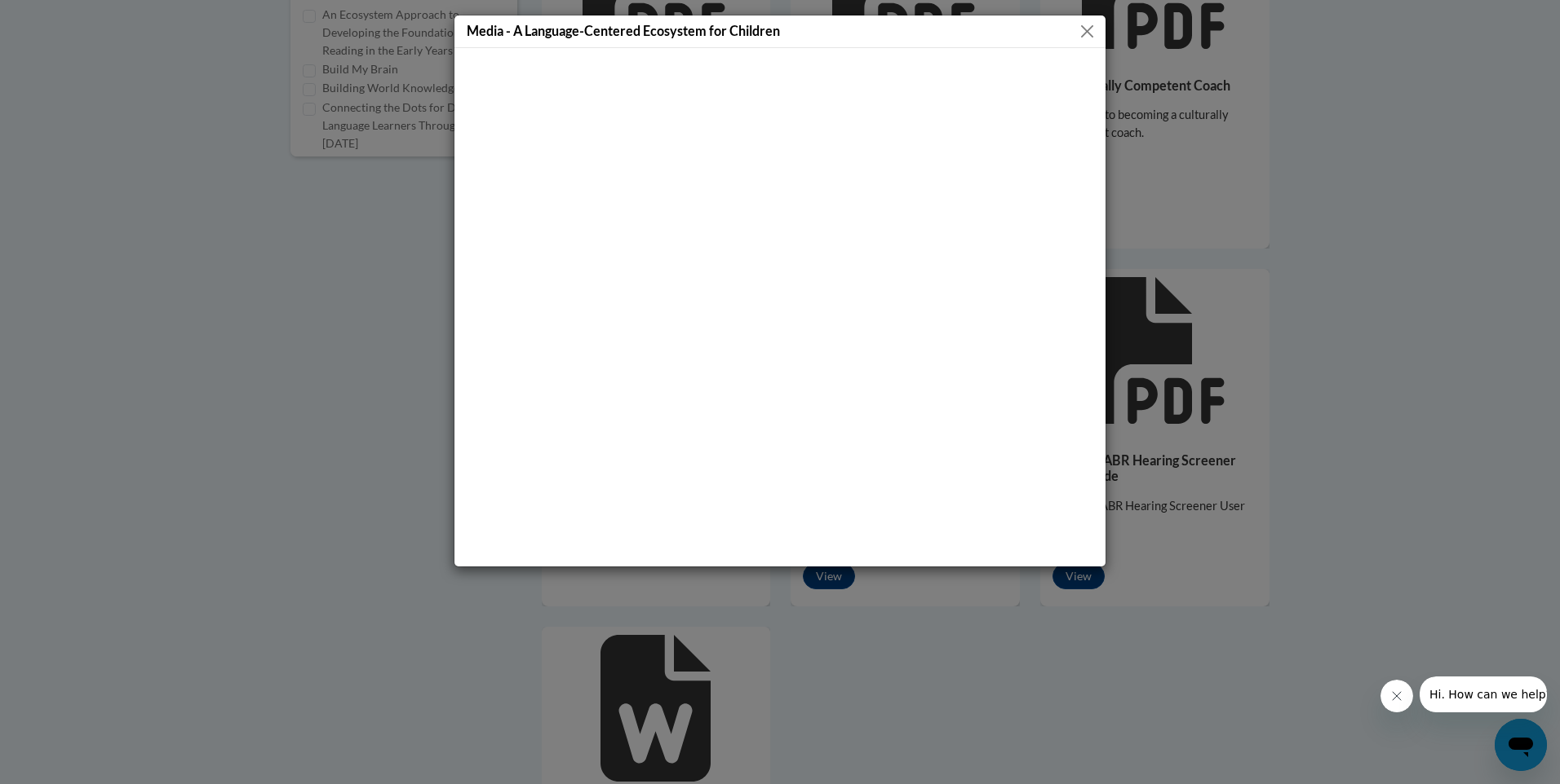
click at [1085, 31] on button "Close" at bounding box center [1087, 31] width 20 height 20
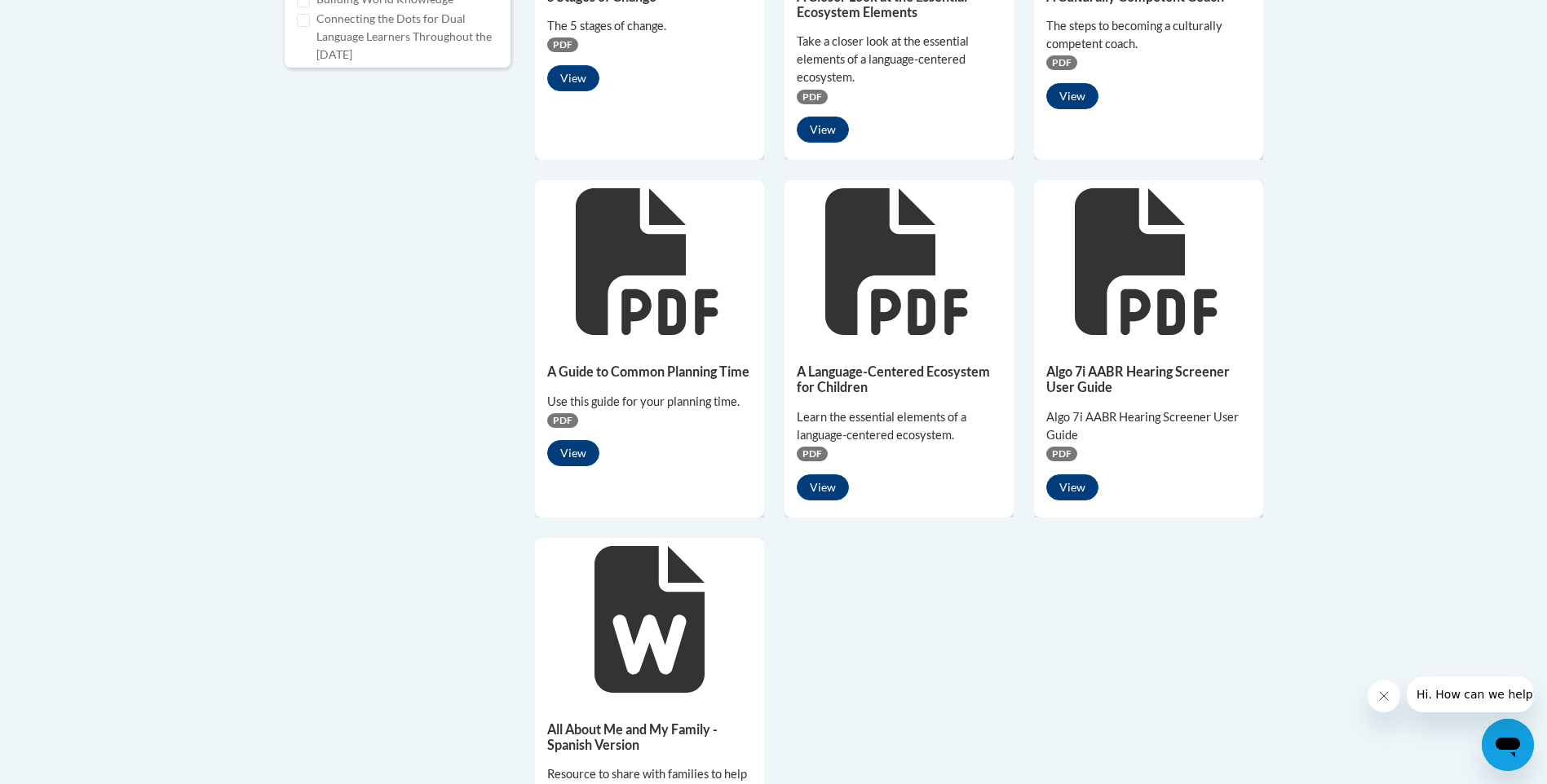
scroll to position [1130, 0]
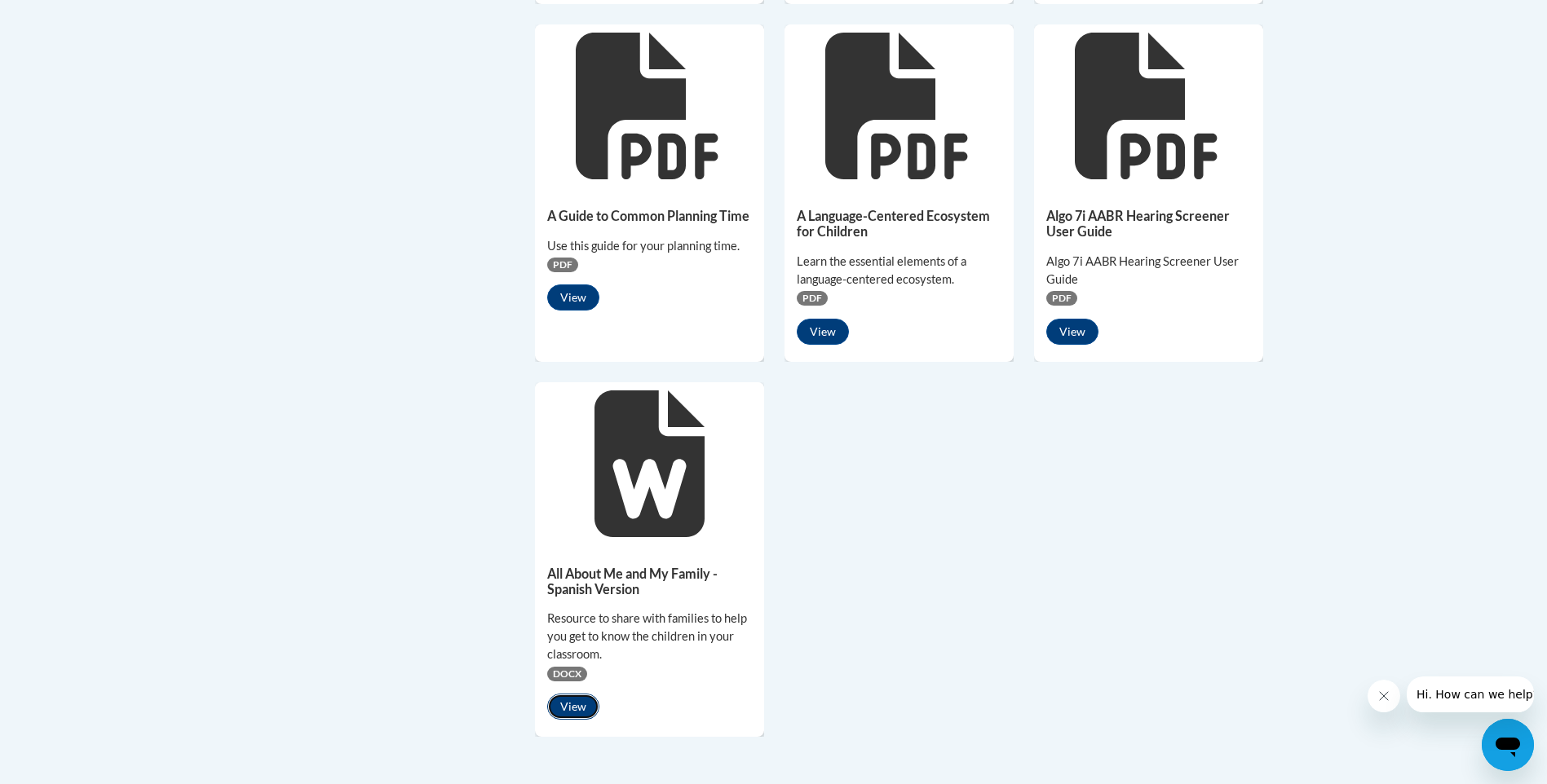
click at [579, 710] on button "View" at bounding box center [573, 707] width 52 height 26
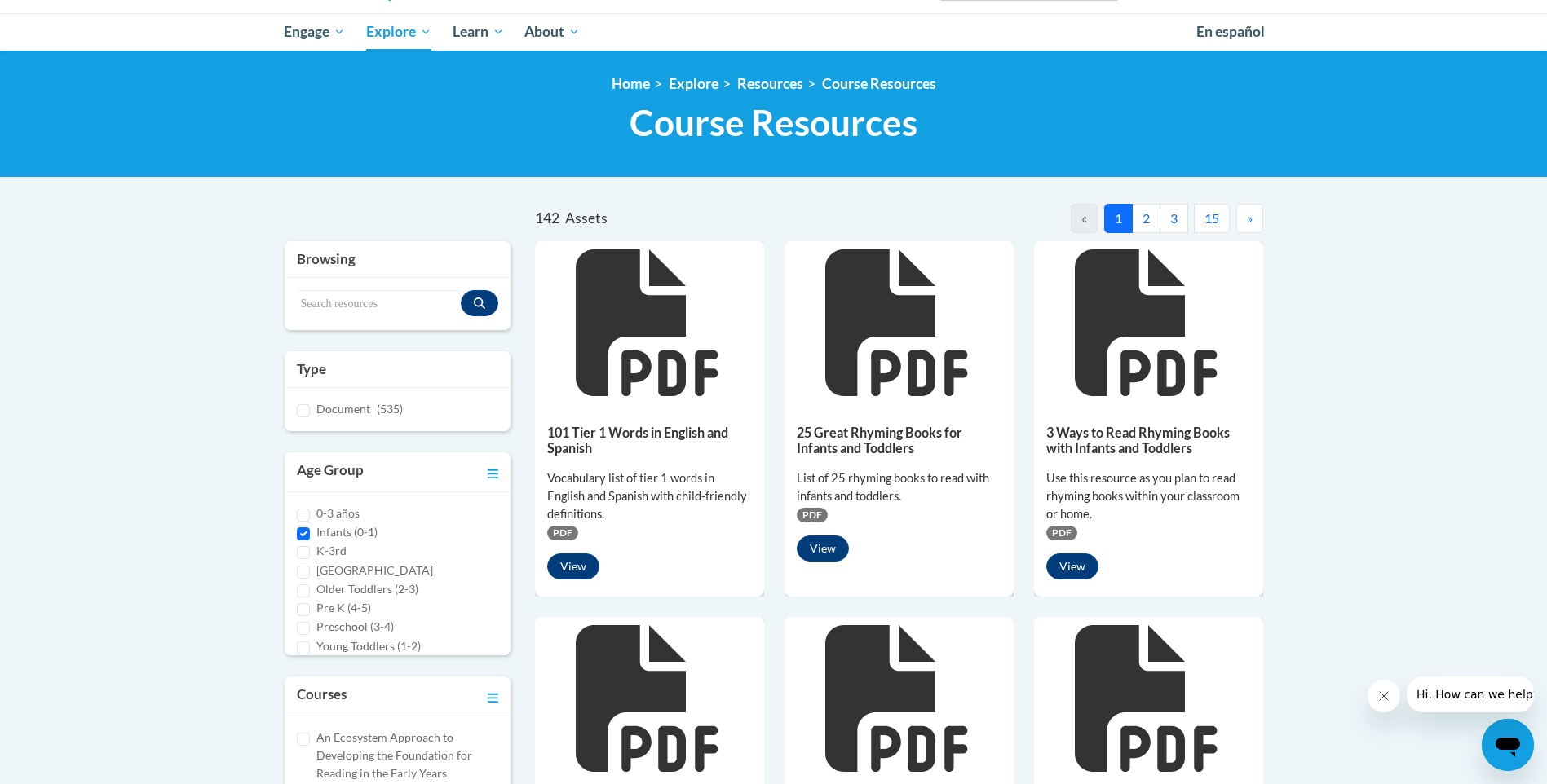
scroll to position [163, 0]
click at [305, 529] on input "Infants (0-1)" at bounding box center [303, 533] width 13 height 13
checkbox input "false"
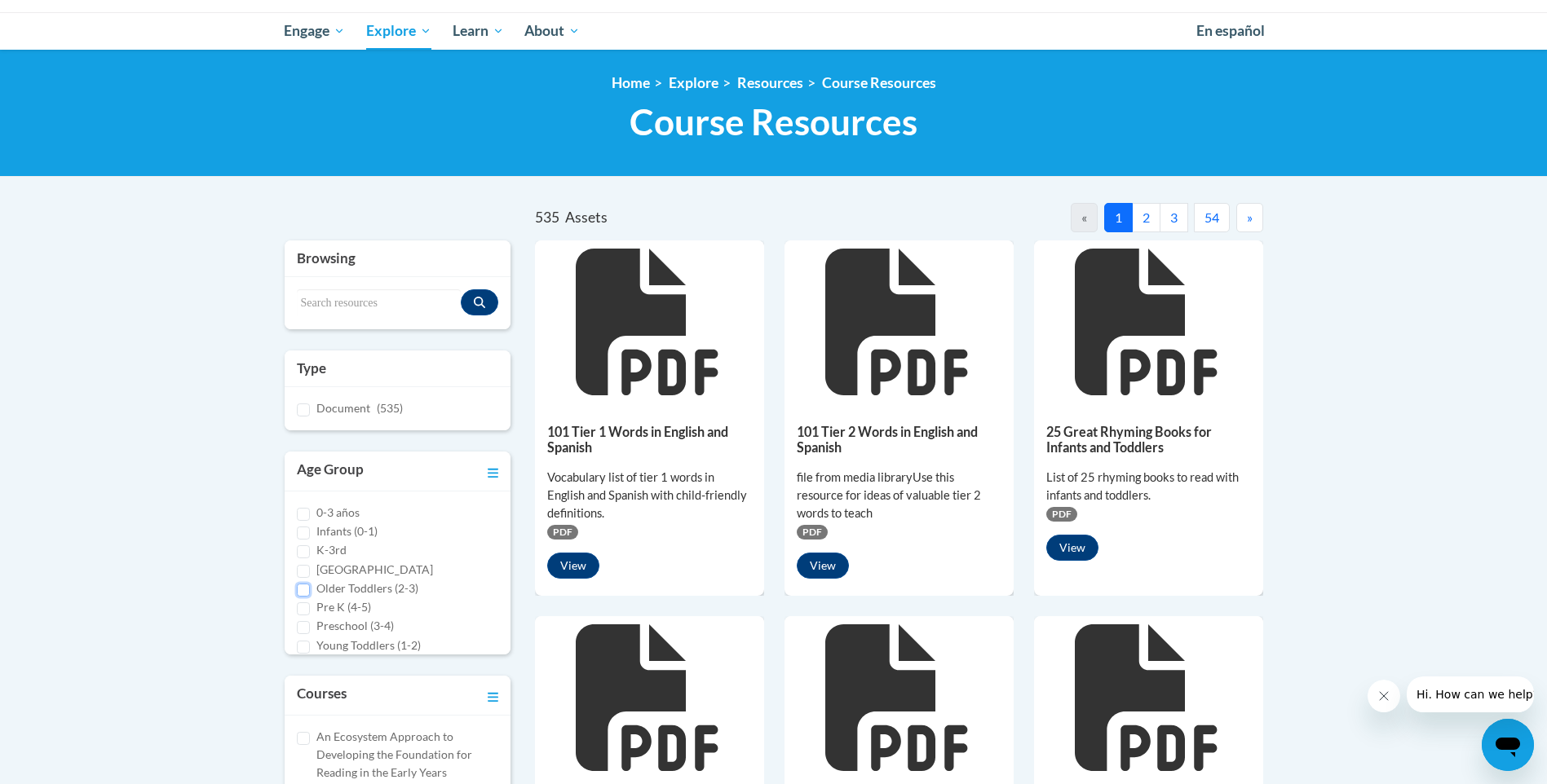
click at [307, 589] on input "Older Toddlers (2-3)" at bounding box center [303, 590] width 13 height 13
checkbox input "true"
